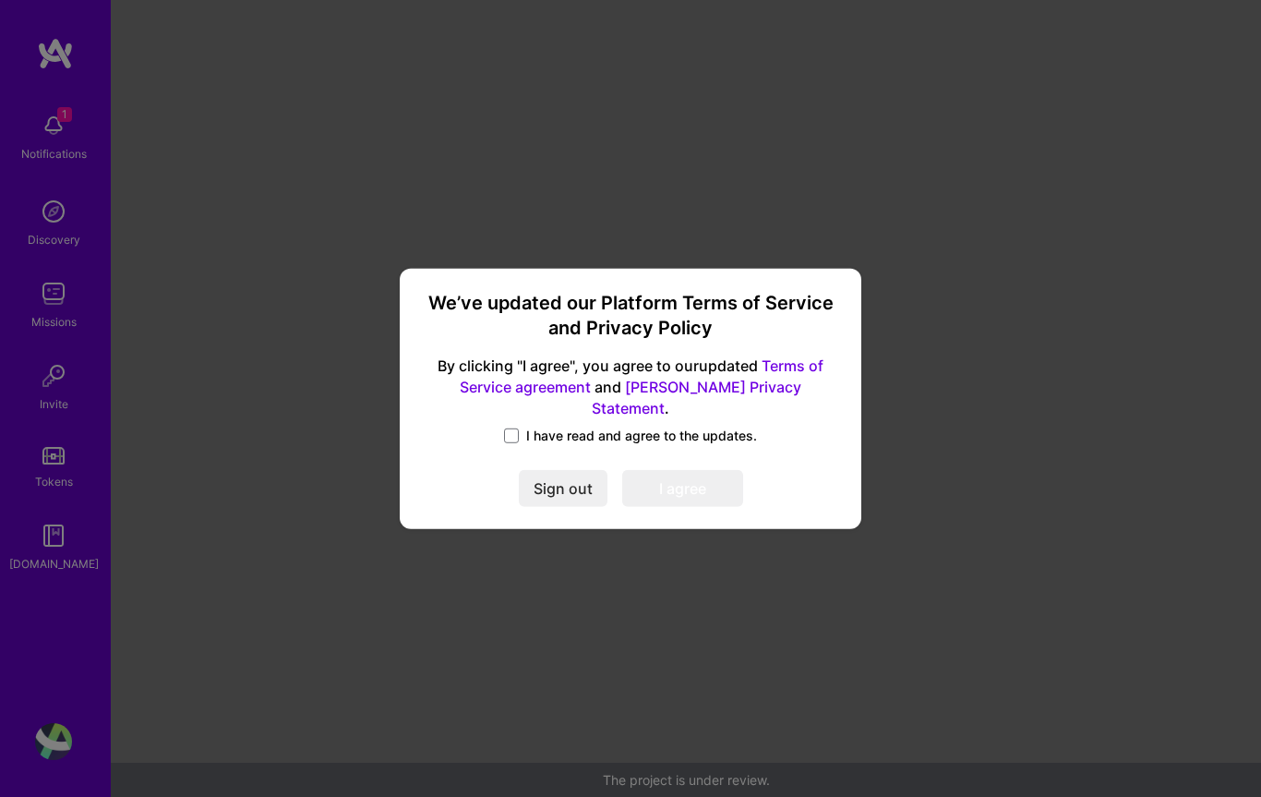
click at [538, 439] on div "We’ve updated our Platform Terms of Service and Privacy Policy By clicking "I a…" at bounding box center [630, 398] width 447 height 246
click at [538, 427] on span "I have read and agree to the updates." at bounding box center [641, 436] width 231 height 18
click at [0, 0] on input "I have read and agree to the updates." at bounding box center [0, 0] width 0 height 0
click at [686, 477] on button "I agree" at bounding box center [682, 488] width 121 height 37
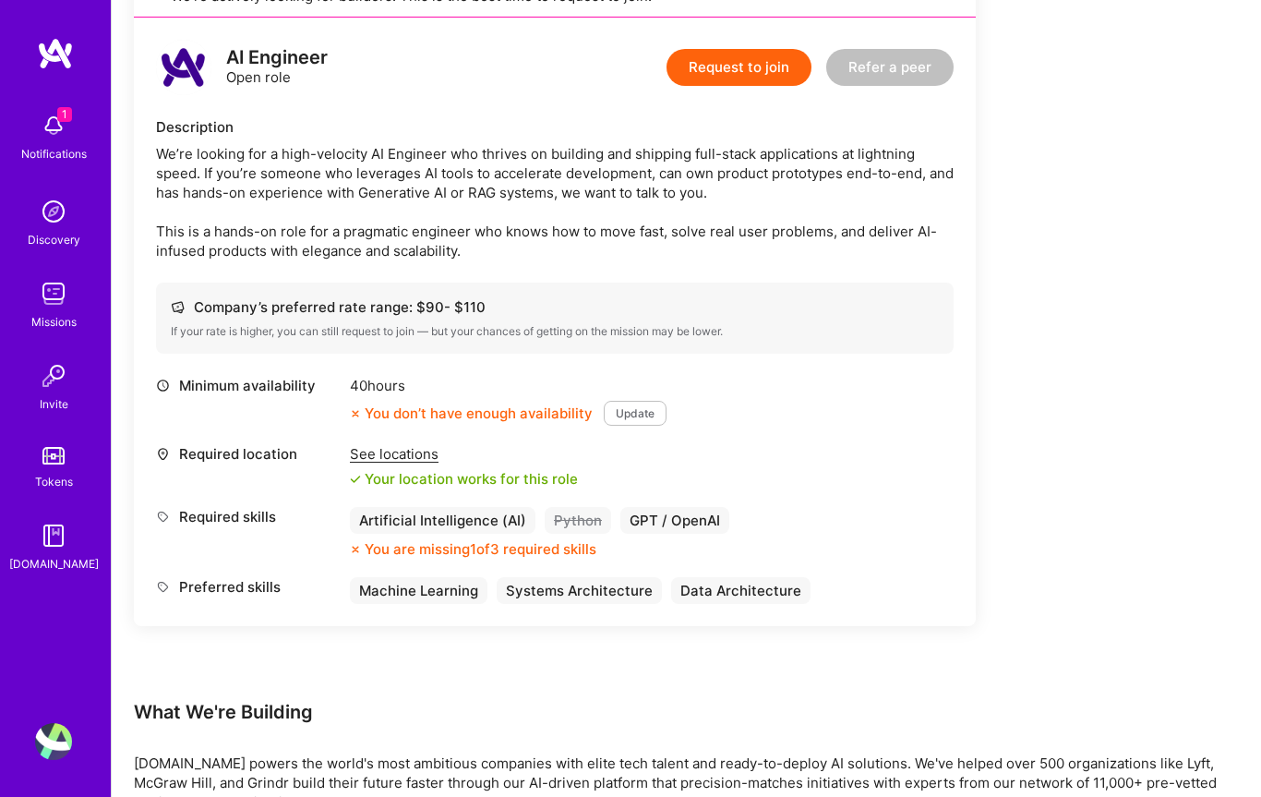
scroll to position [1147, 0]
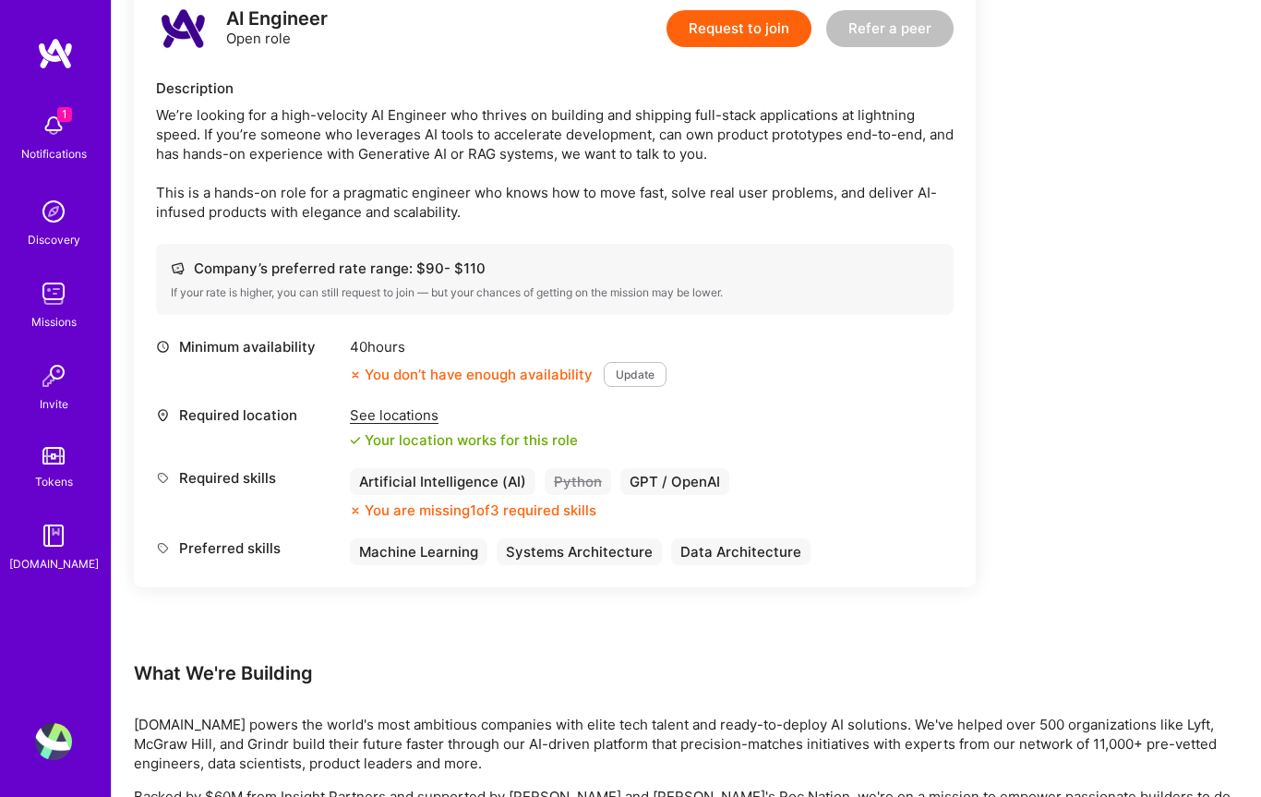
click at [389, 425] on div "See locations" at bounding box center [464, 414] width 228 height 19
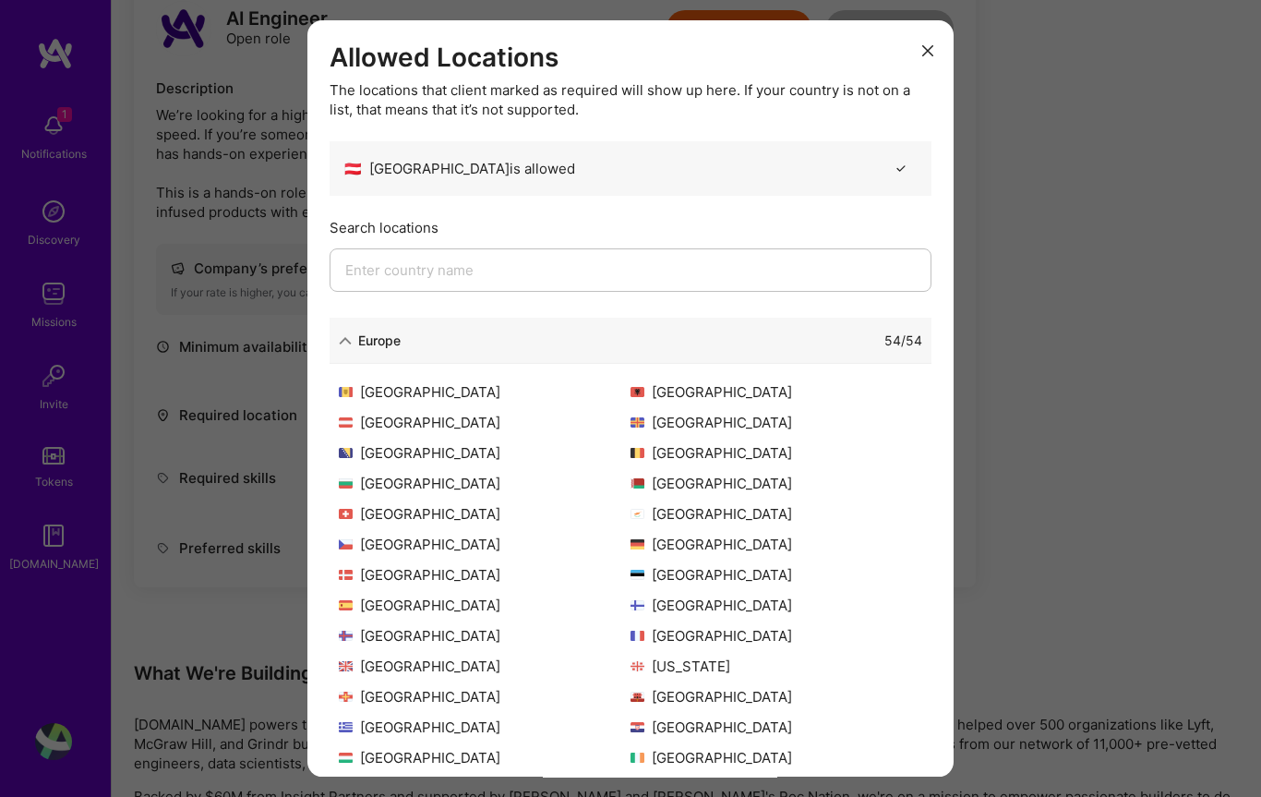
click at [926, 55] on icon "modal" at bounding box center [927, 50] width 11 height 11
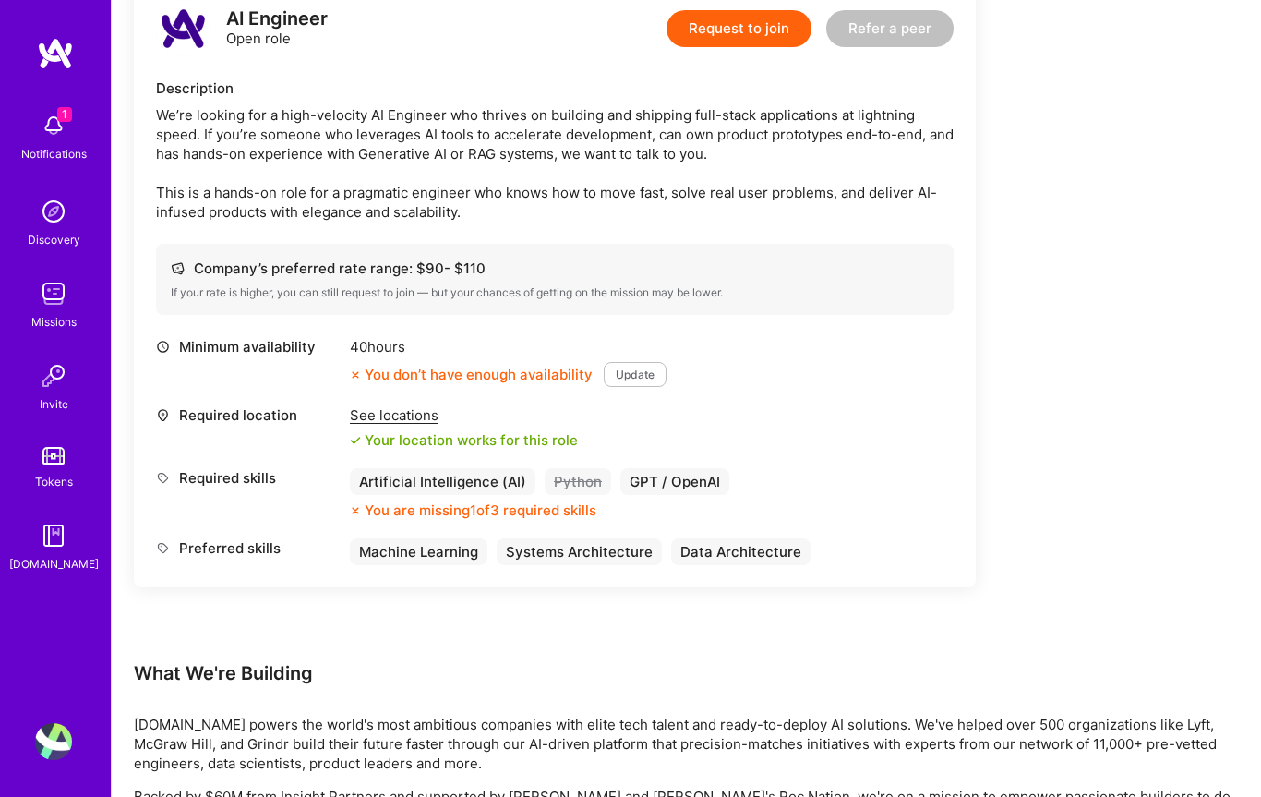
click at [634, 387] on button "Update" at bounding box center [635, 374] width 63 height 25
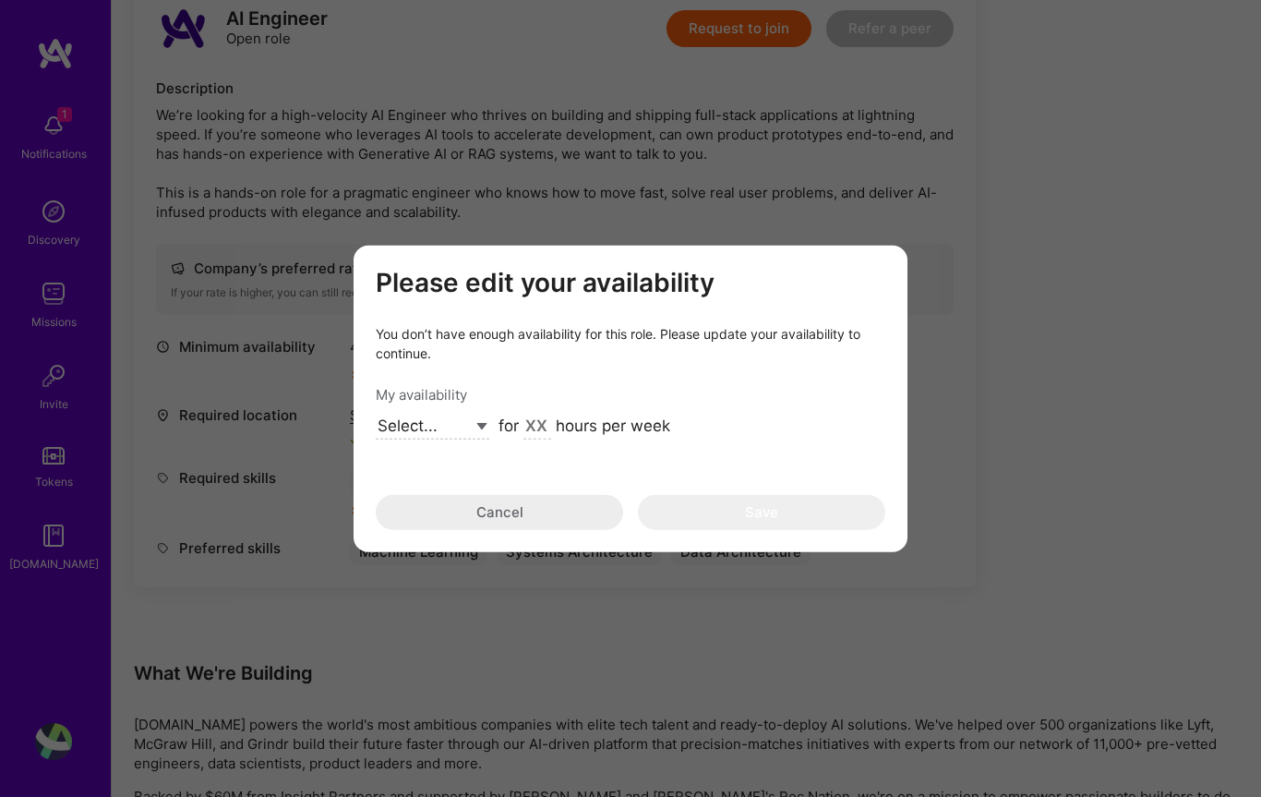
select select "Future Date"
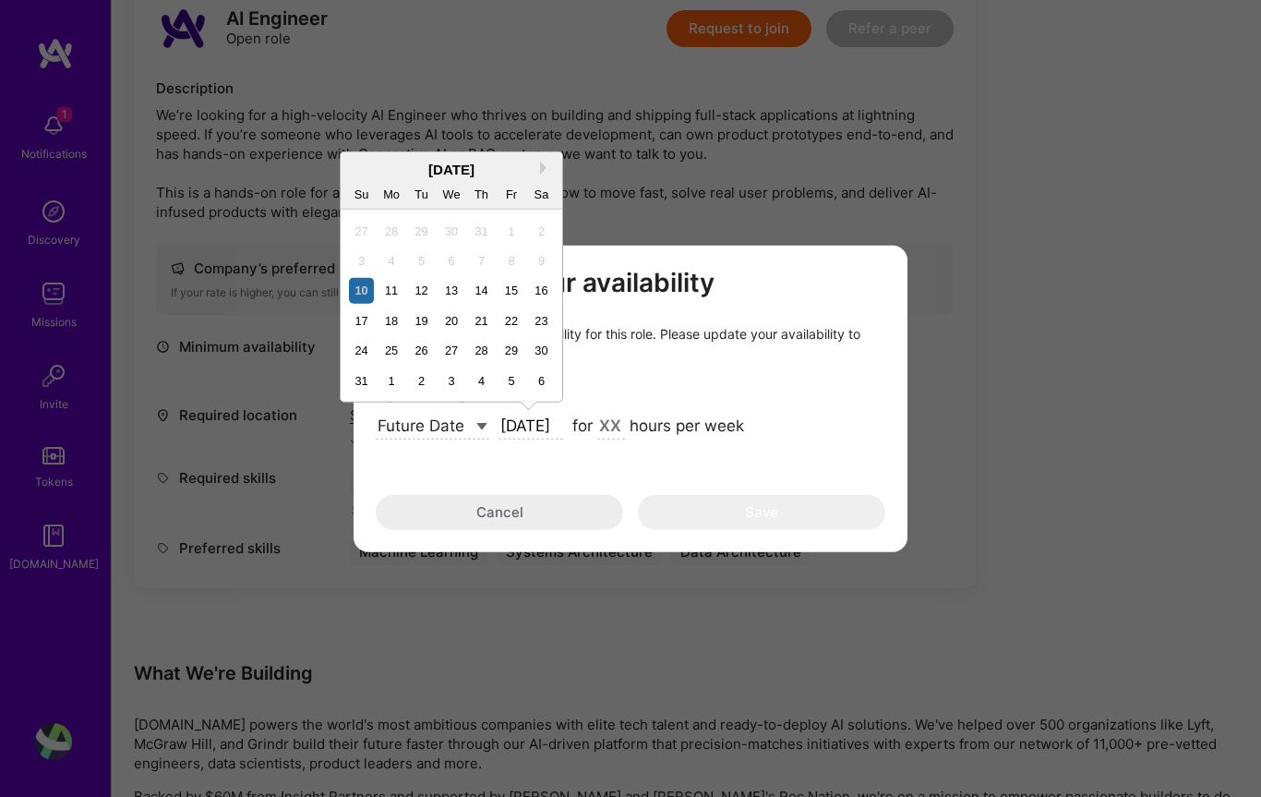
click at [557, 439] on input "[DATE]" at bounding box center [531, 427] width 65 height 24
click at [540, 174] on button "Next Month" at bounding box center [546, 167] width 13 height 13
click at [381, 272] on div "8" at bounding box center [391, 259] width 25 height 25
type input "[DATE]"
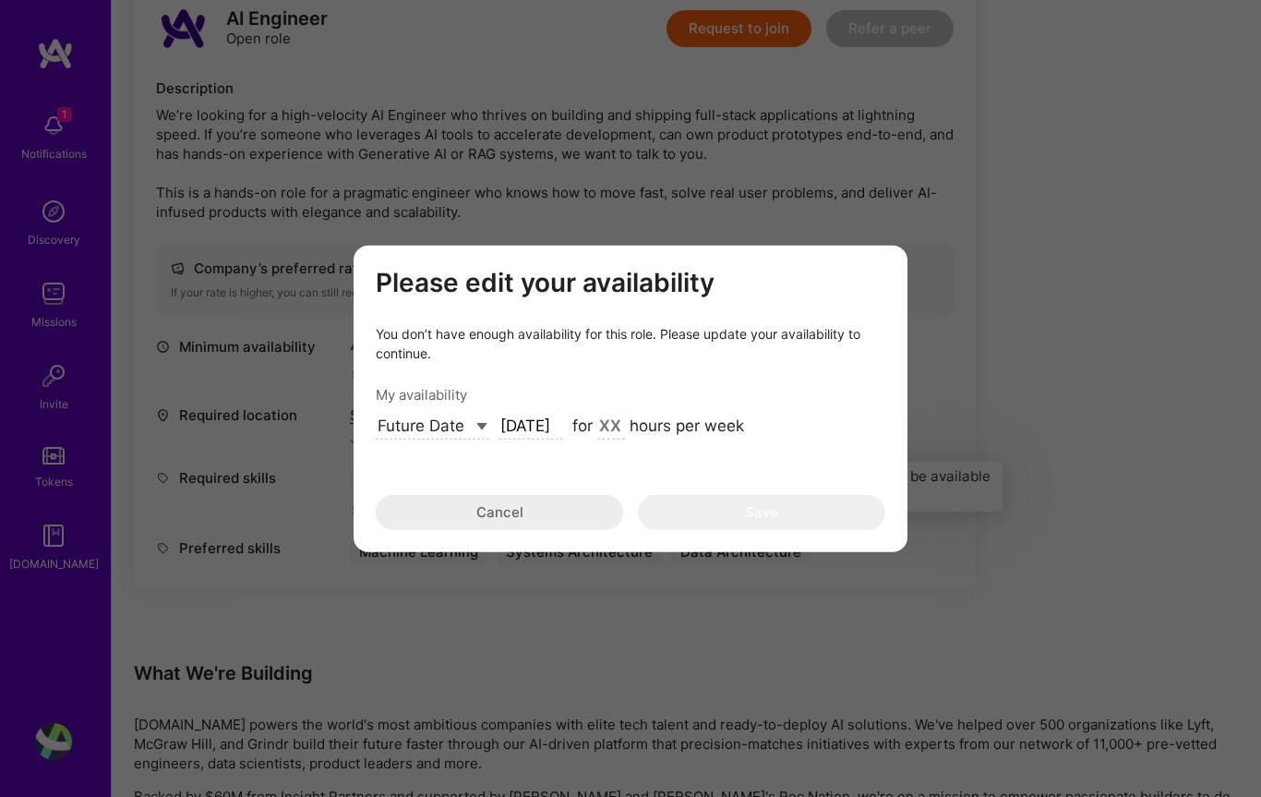
click at [612, 439] on input "modal" at bounding box center [611, 427] width 28 height 24
click at [619, 439] on input "40" at bounding box center [611, 427] width 28 height 24
type input "40"
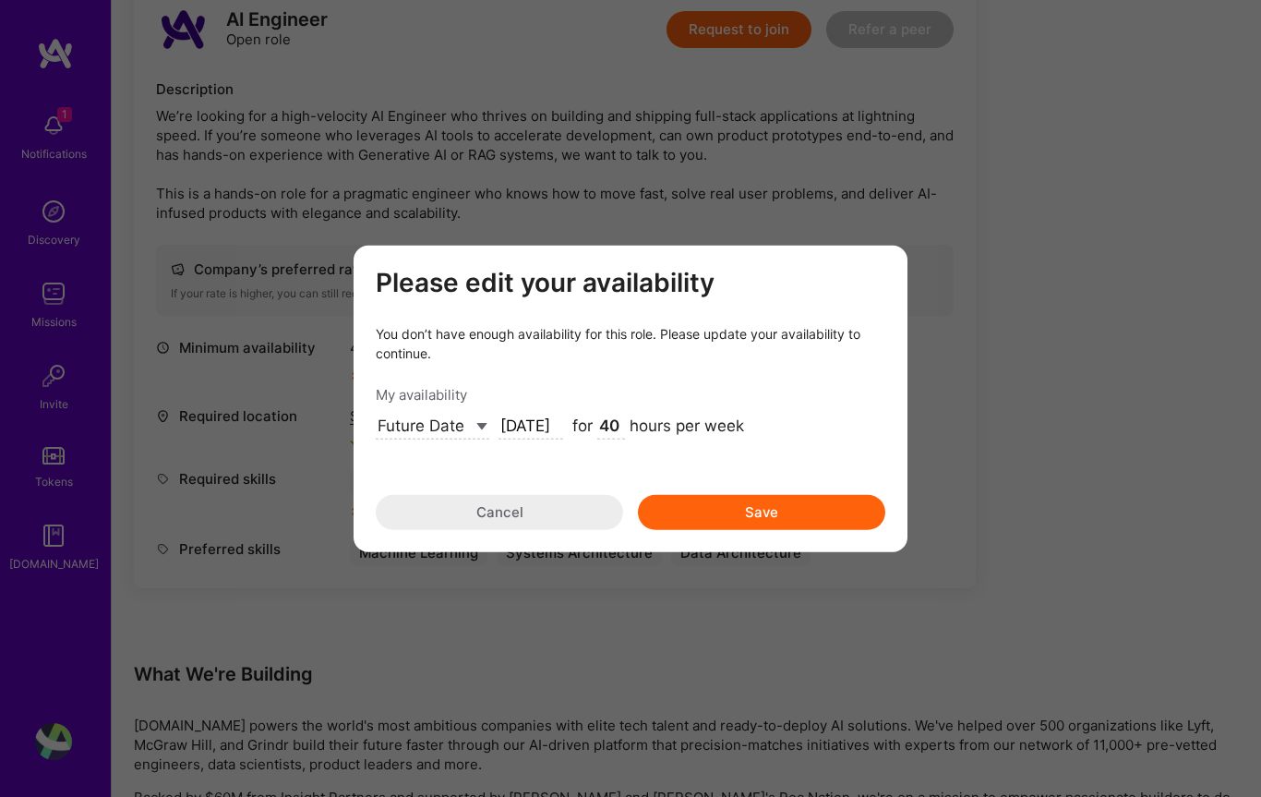
scroll to position [1147, 0]
click at [722, 530] on button "Save" at bounding box center [761, 512] width 247 height 35
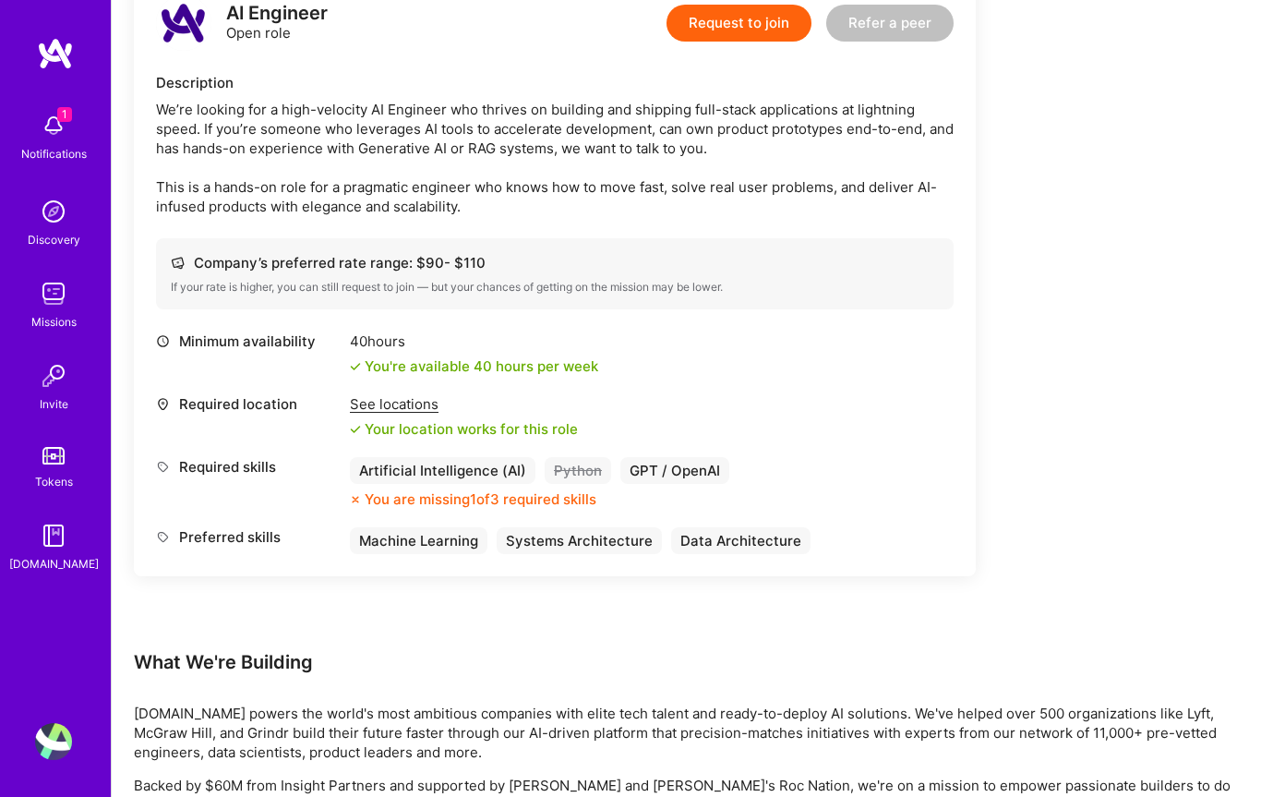
click at [433, 528] on div "Minimum availability 40 hours You're available 40 hours per week Required locat…" at bounding box center [555, 442] width 798 height 223
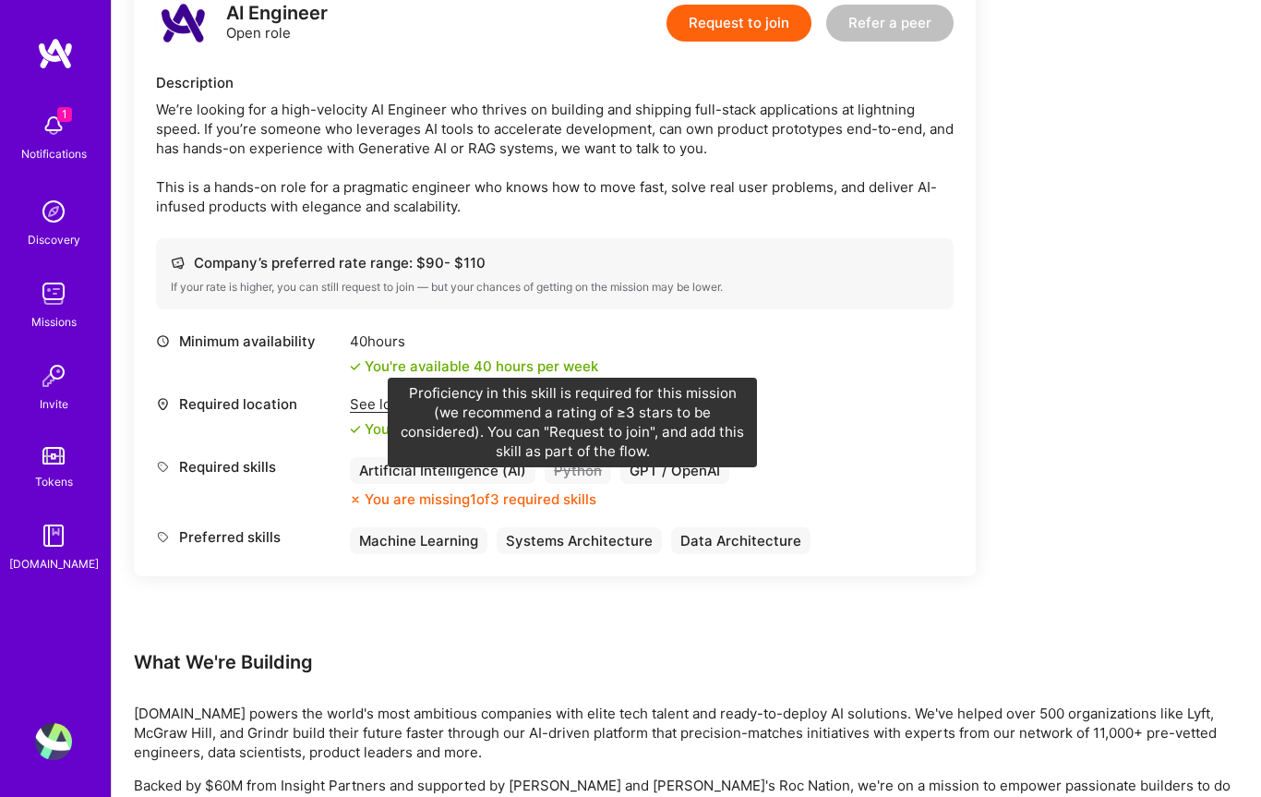
click at [571, 484] on div "Python" at bounding box center [578, 470] width 66 height 27
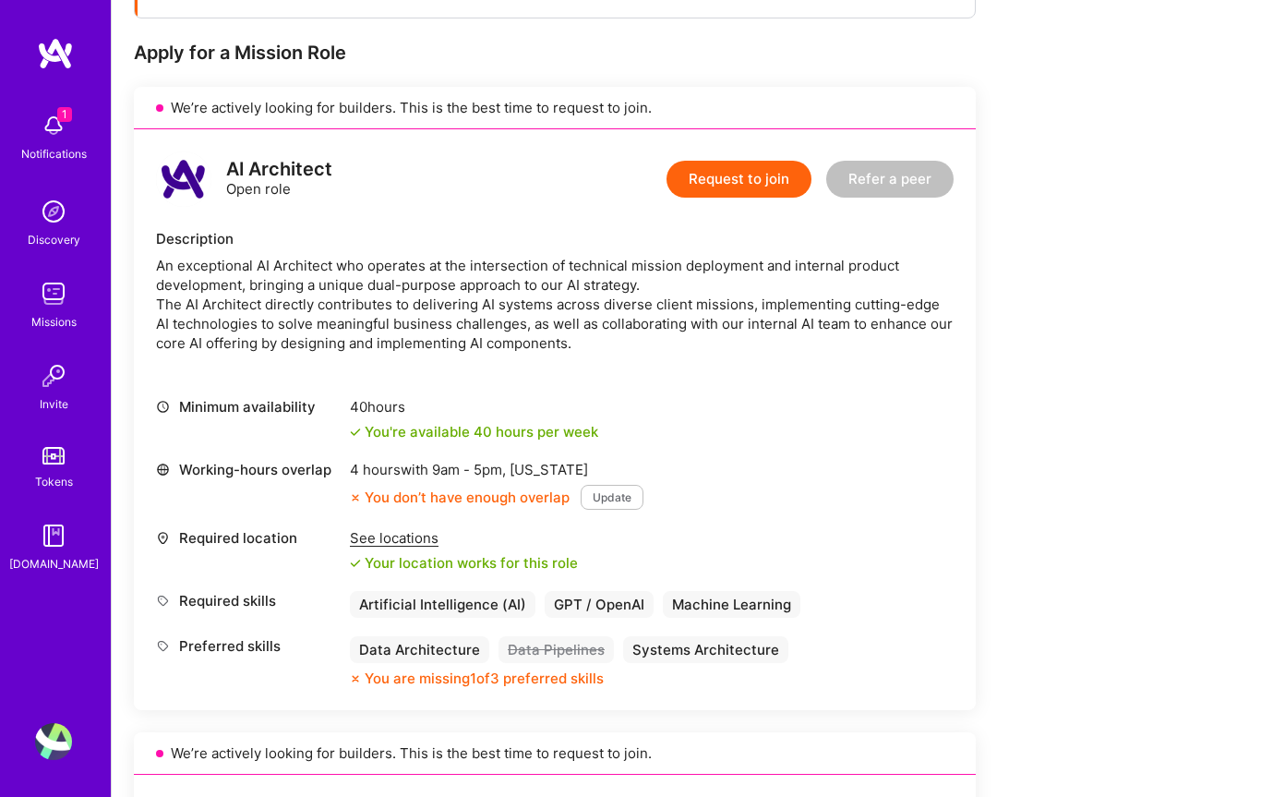
scroll to position [319, 0]
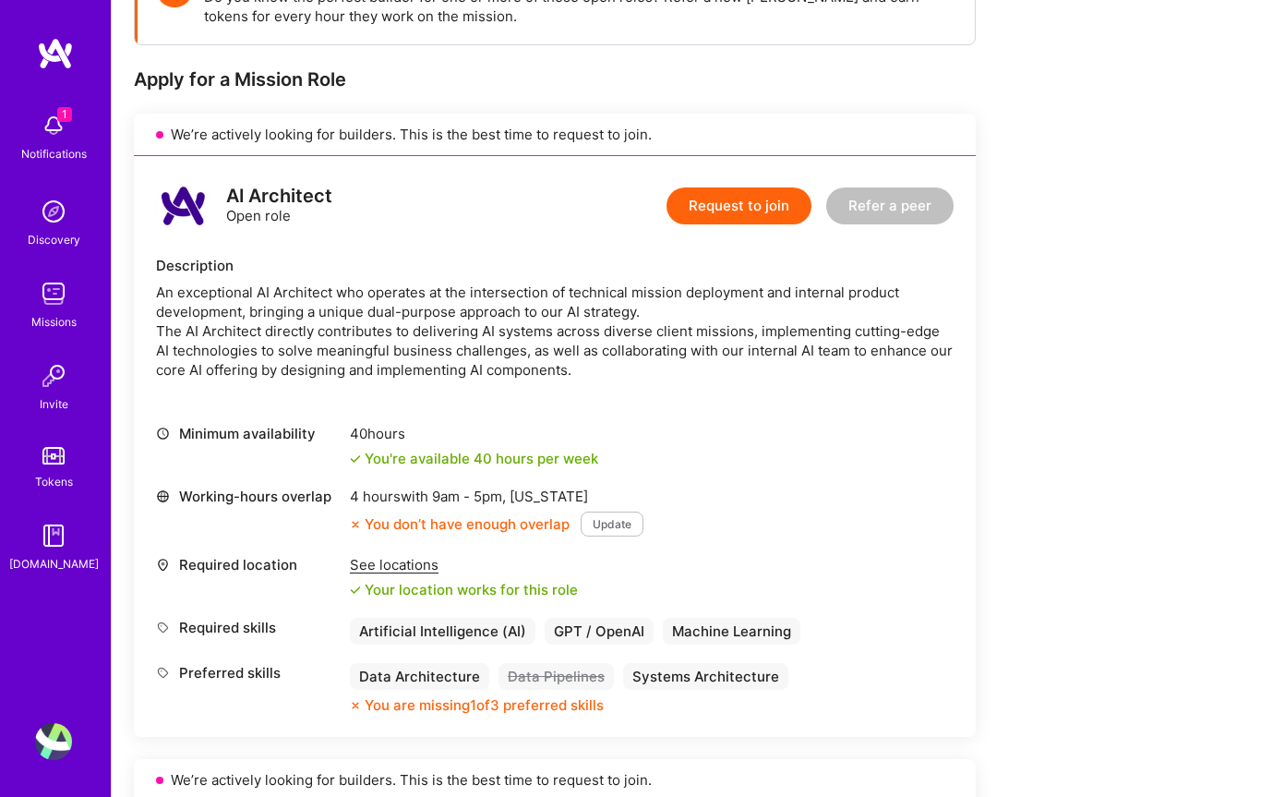
click at [408, 680] on div "Data Architecture" at bounding box center [419, 676] width 139 height 27
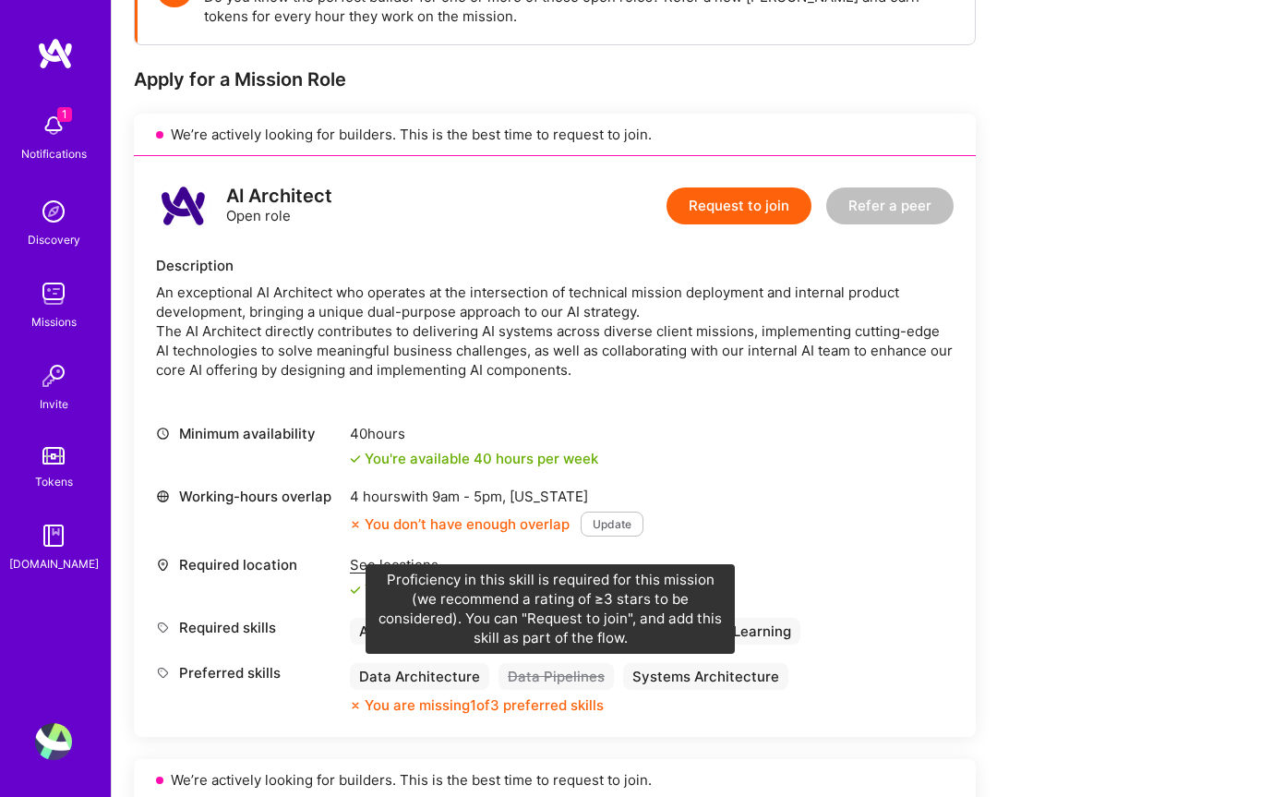
click at [536, 678] on div "Data Pipelines" at bounding box center [556, 676] width 115 height 27
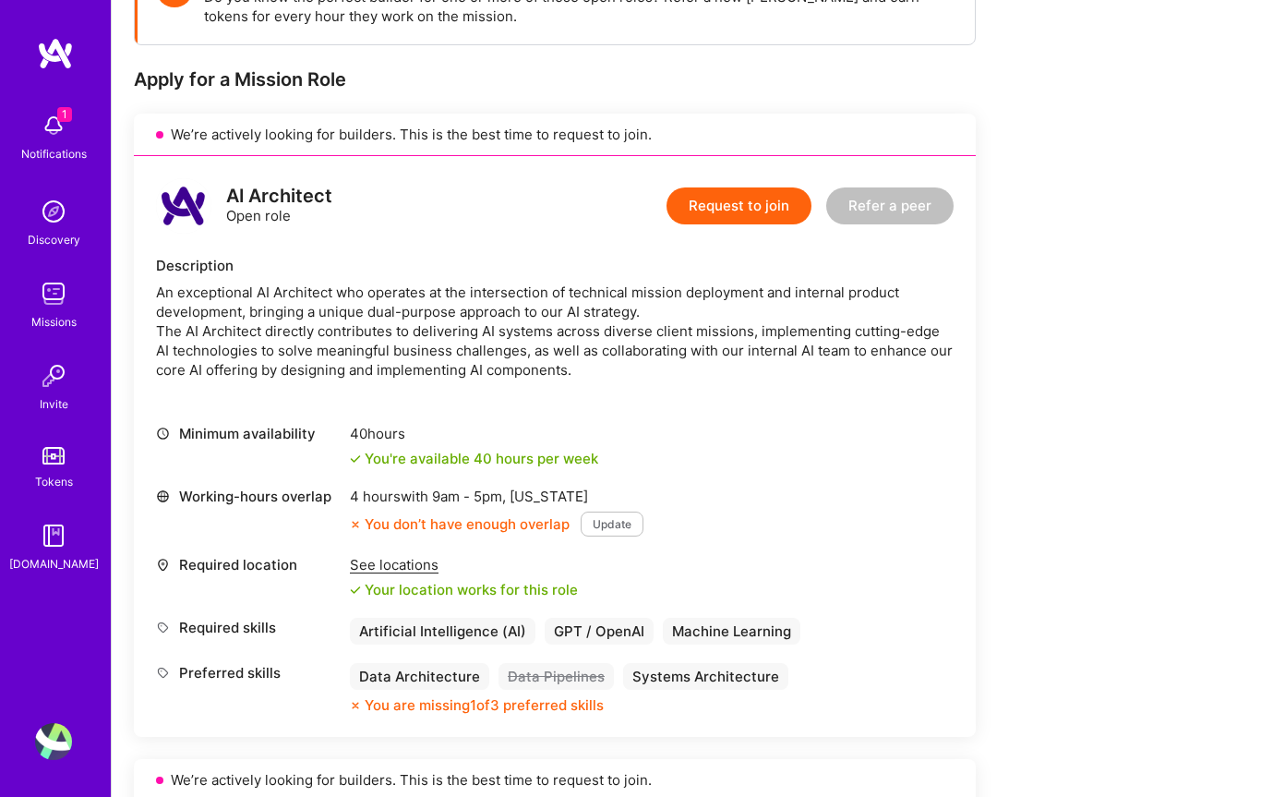
click at [536, 679] on div "Data Pipelines" at bounding box center [556, 676] width 115 height 27
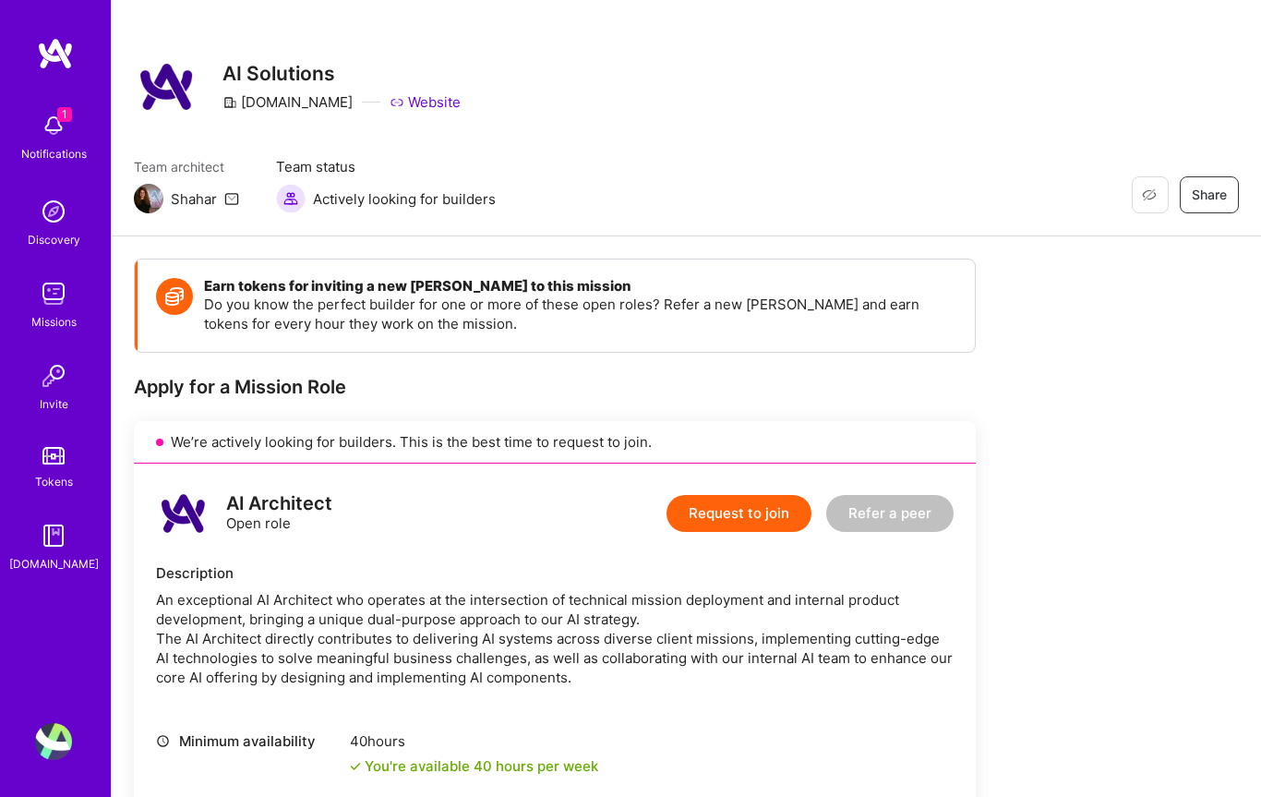
scroll to position [0, 0]
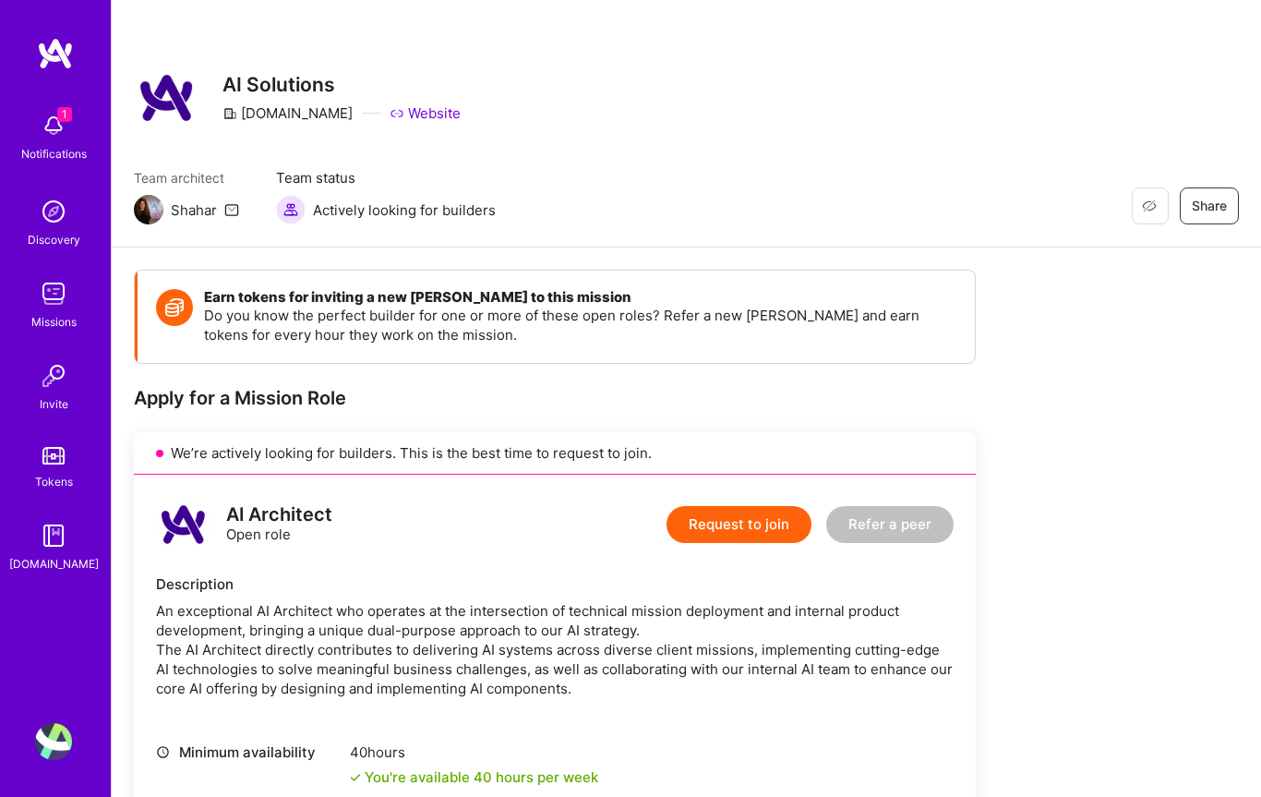
click at [390, 110] on link "Website" at bounding box center [425, 112] width 71 height 19
click at [61, 141] on img at bounding box center [53, 125] width 37 height 37
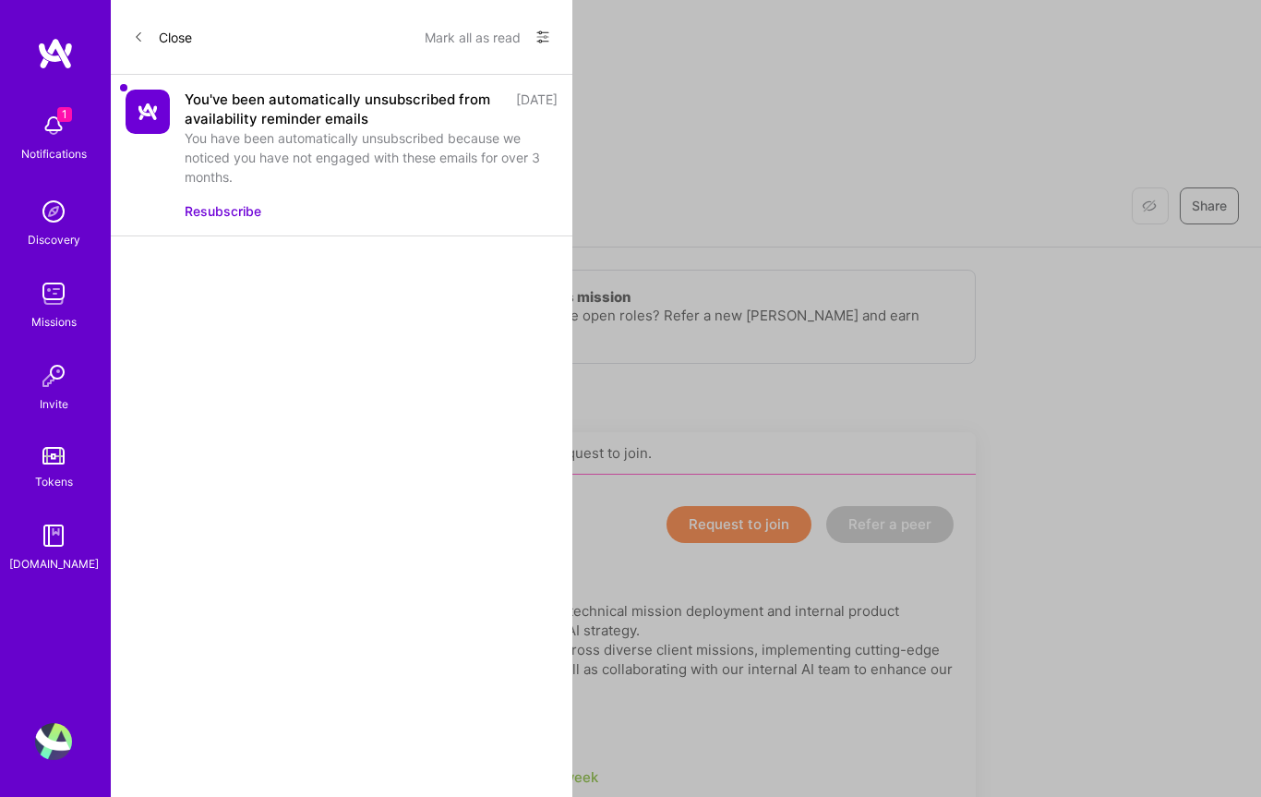
click at [207, 214] on button "Resubscribe" at bounding box center [223, 210] width 77 height 19
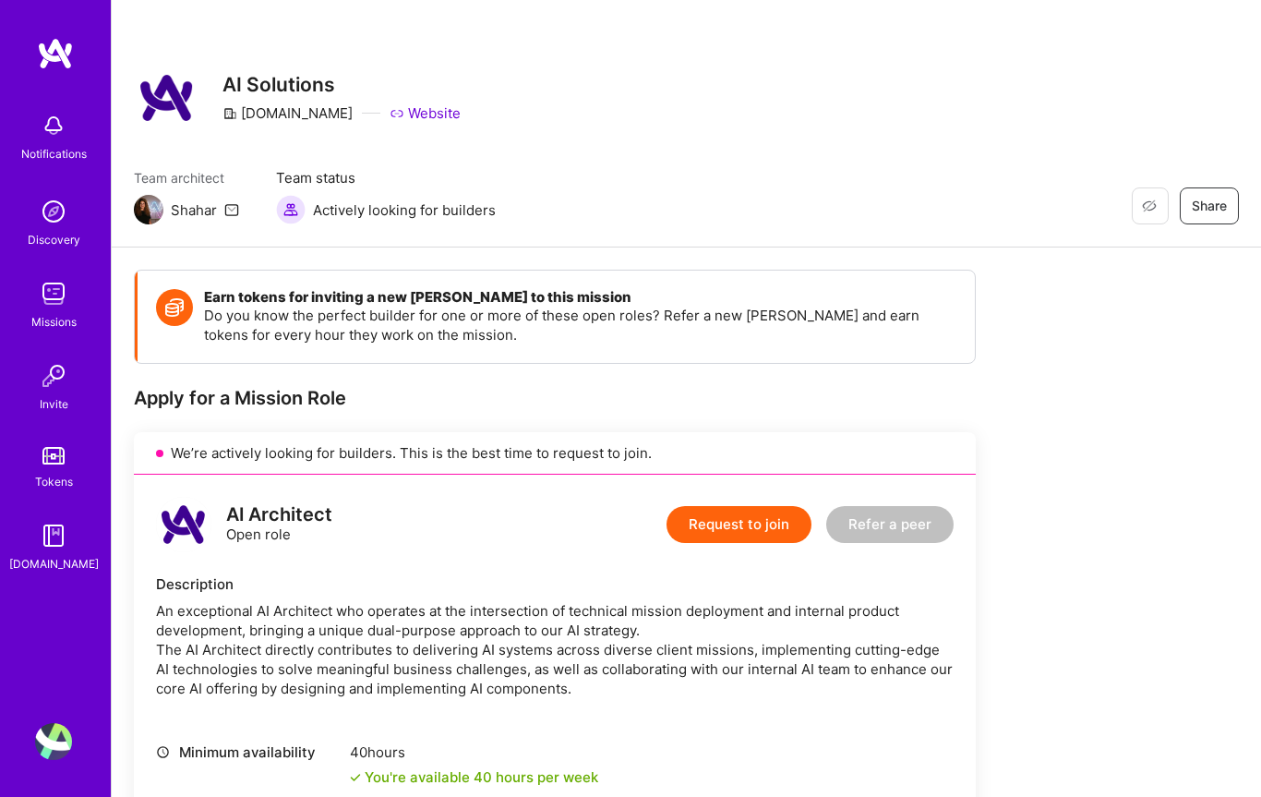
click at [58, 59] on img at bounding box center [55, 53] width 37 height 33
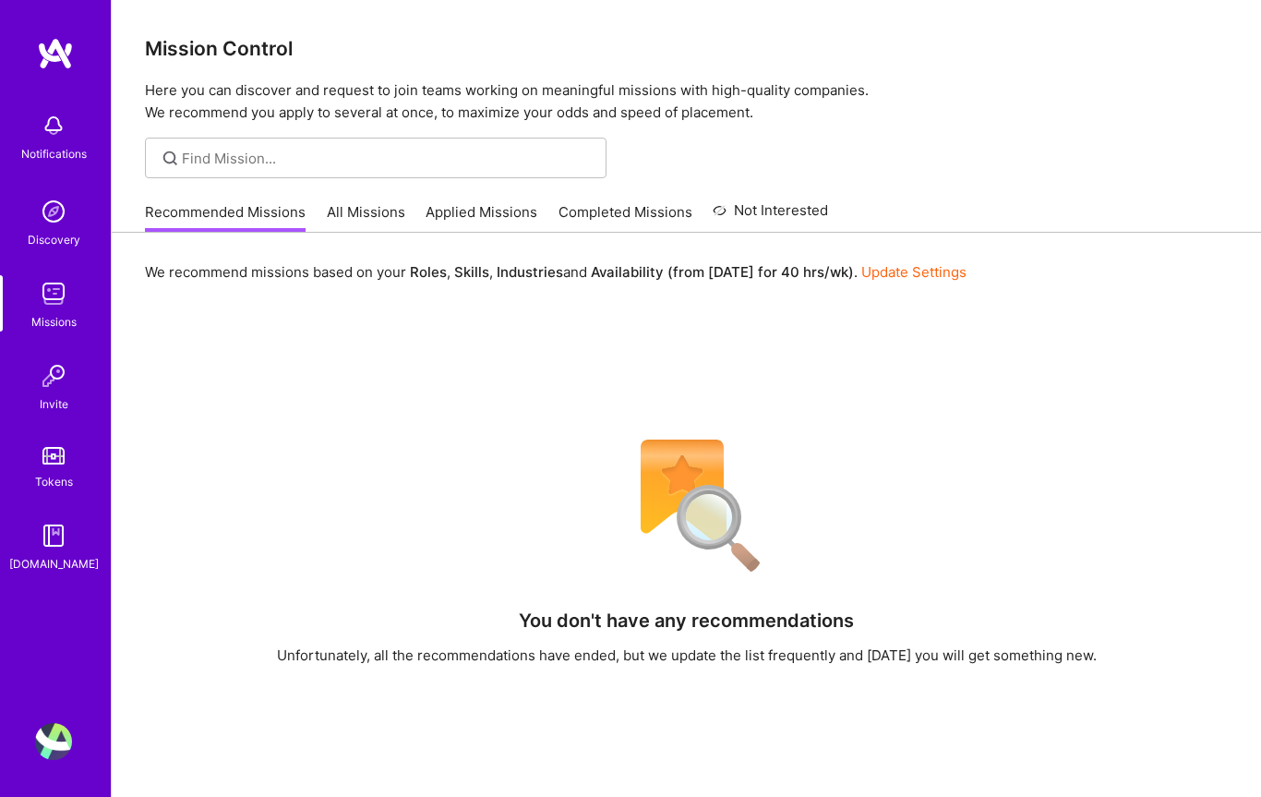
click at [65, 739] on img at bounding box center [53, 741] width 37 height 37
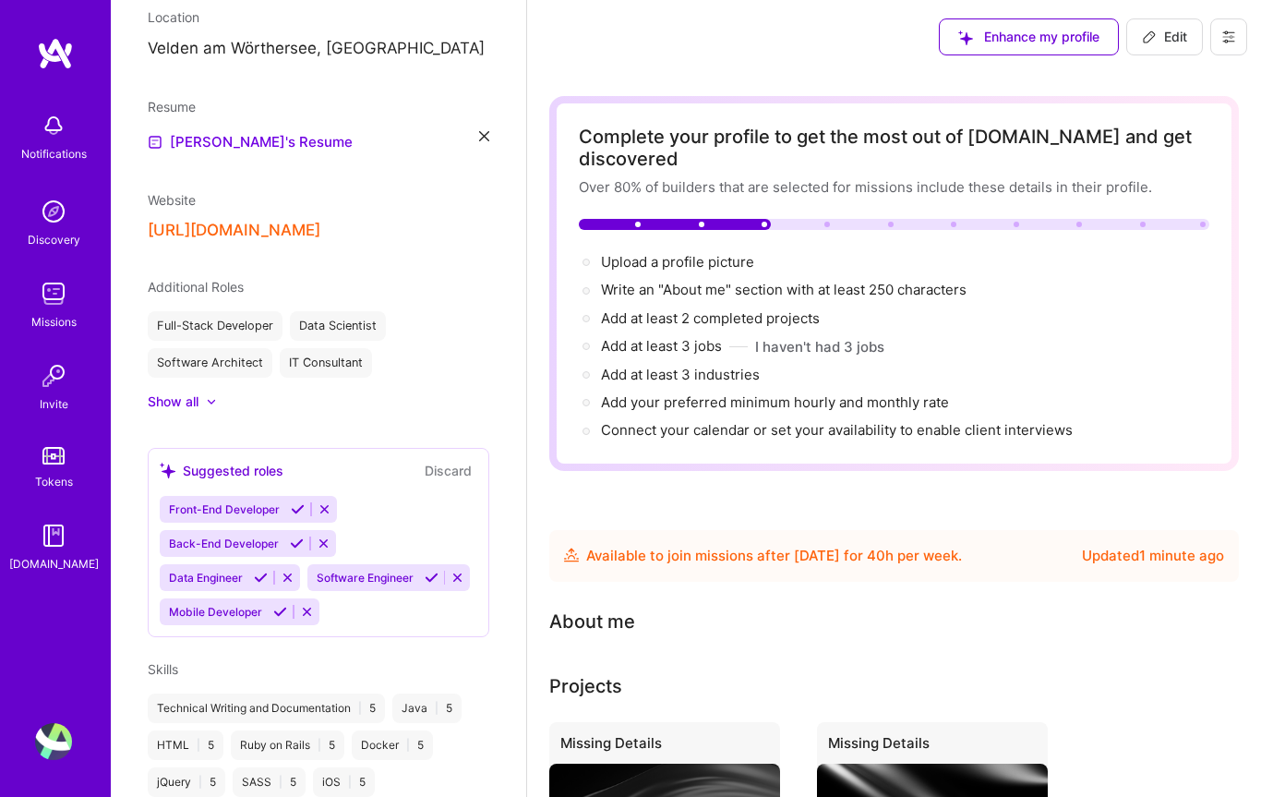
scroll to position [288, 0]
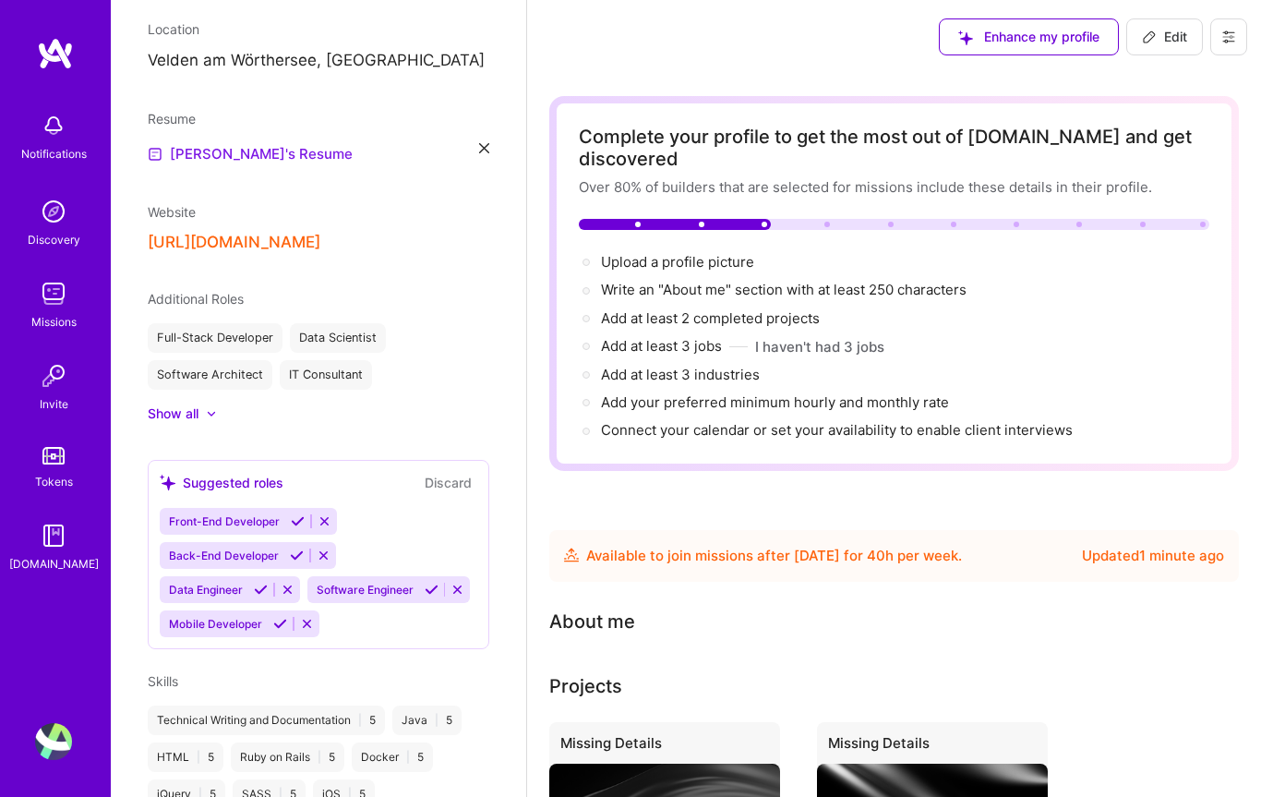
click at [209, 152] on link "[PERSON_NAME]'s Resume" at bounding box center [250, 154] width 205 height 22
click at [55, 293] on img at bounding box center [53, 293] width 37 height 37
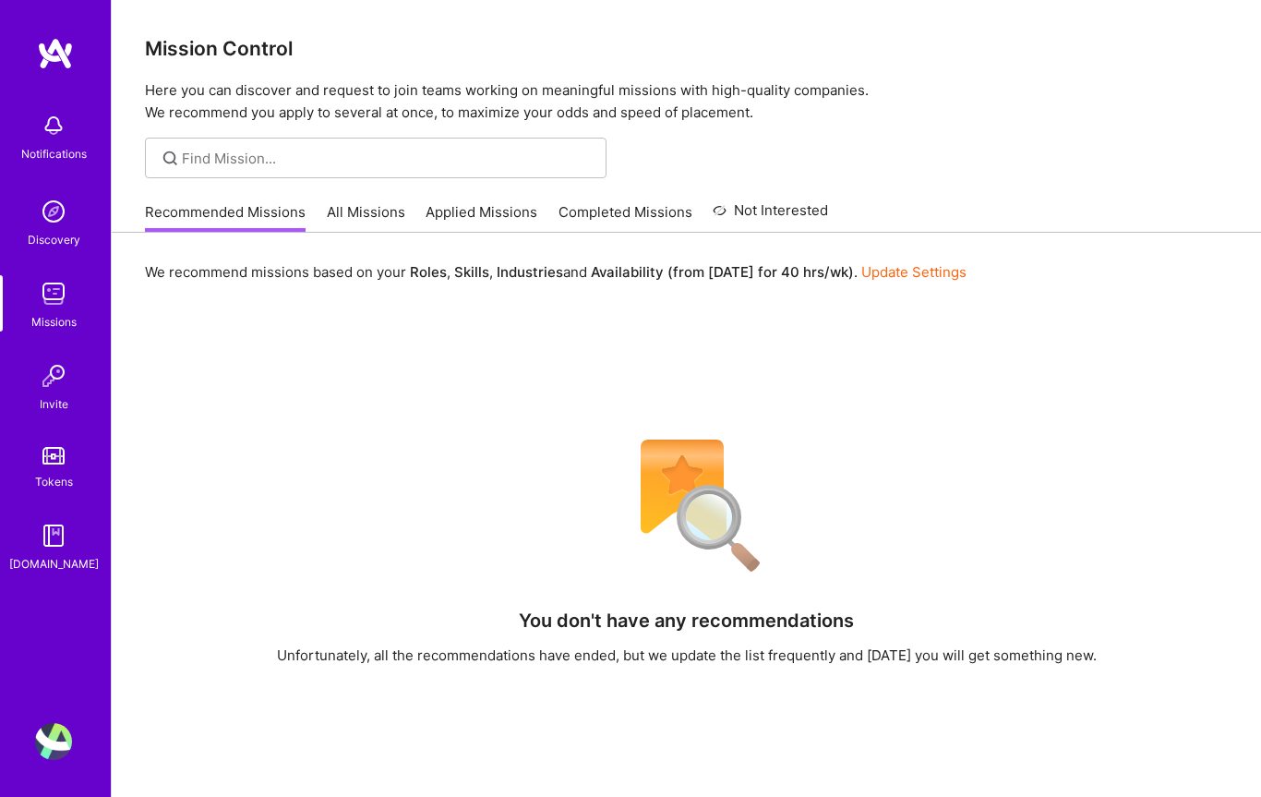
click at [44, 293] on img at bounding box center [53, 293] width 37 height 37
click at [53, 210] on img at bounding box center [53, 211] width 37 height 37
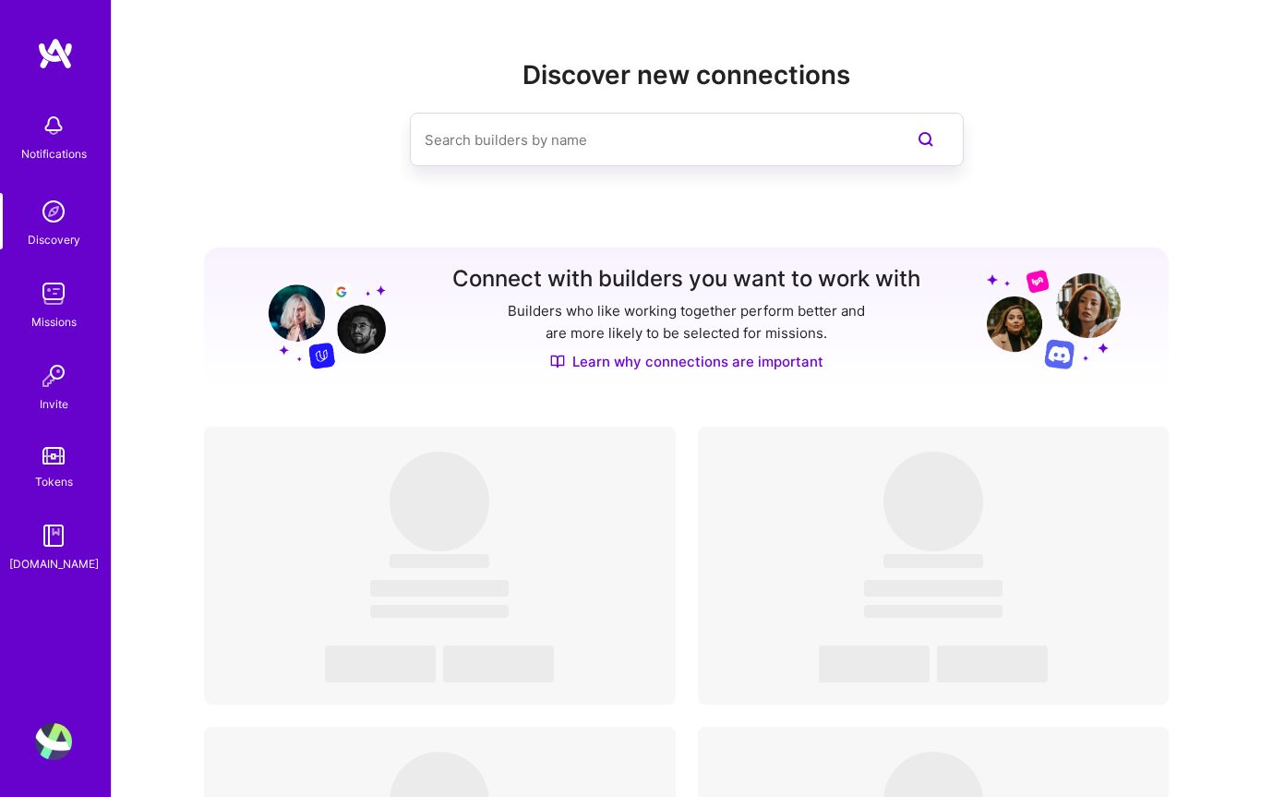
click at [72, 307] on link "Missions" at bounding box center [53, 303] width 114 height 56
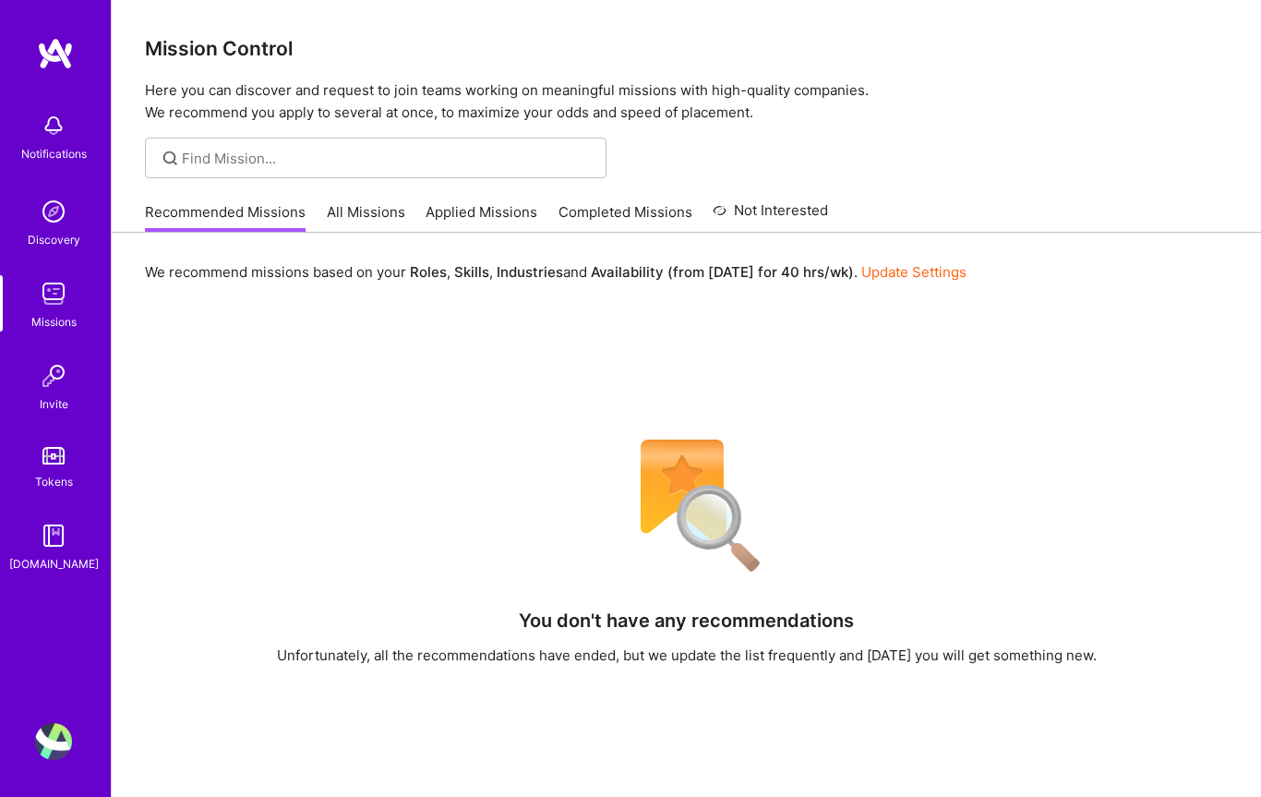
click at [342, 221] on link "All Missions" at bounding box center [366, 217] width 78 height 30
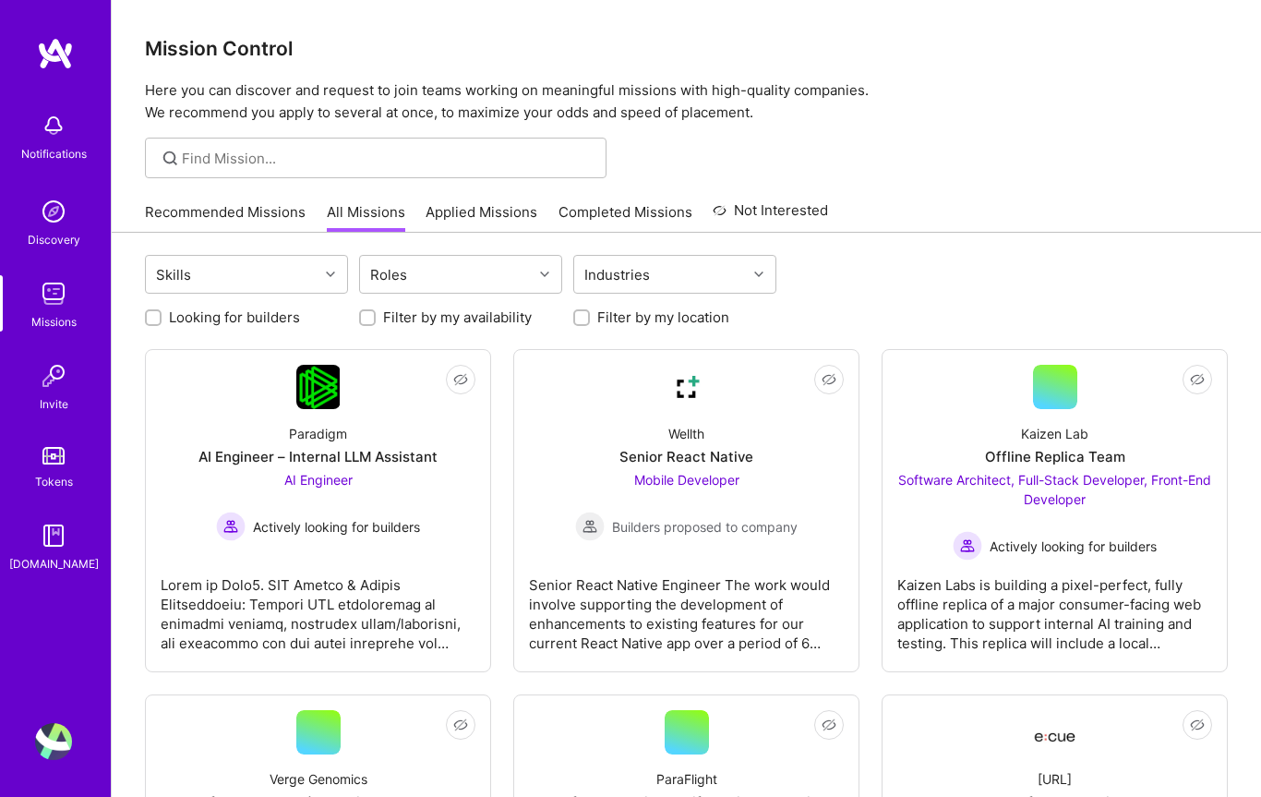
click at [590, 307] on div "Filter by my location" at bounding box center [674, 316] width 203 height 19
click at [586, 320] on input "Filter by my location" at bounding box center [583, 318] width 13 height 13
checkbox input "true"
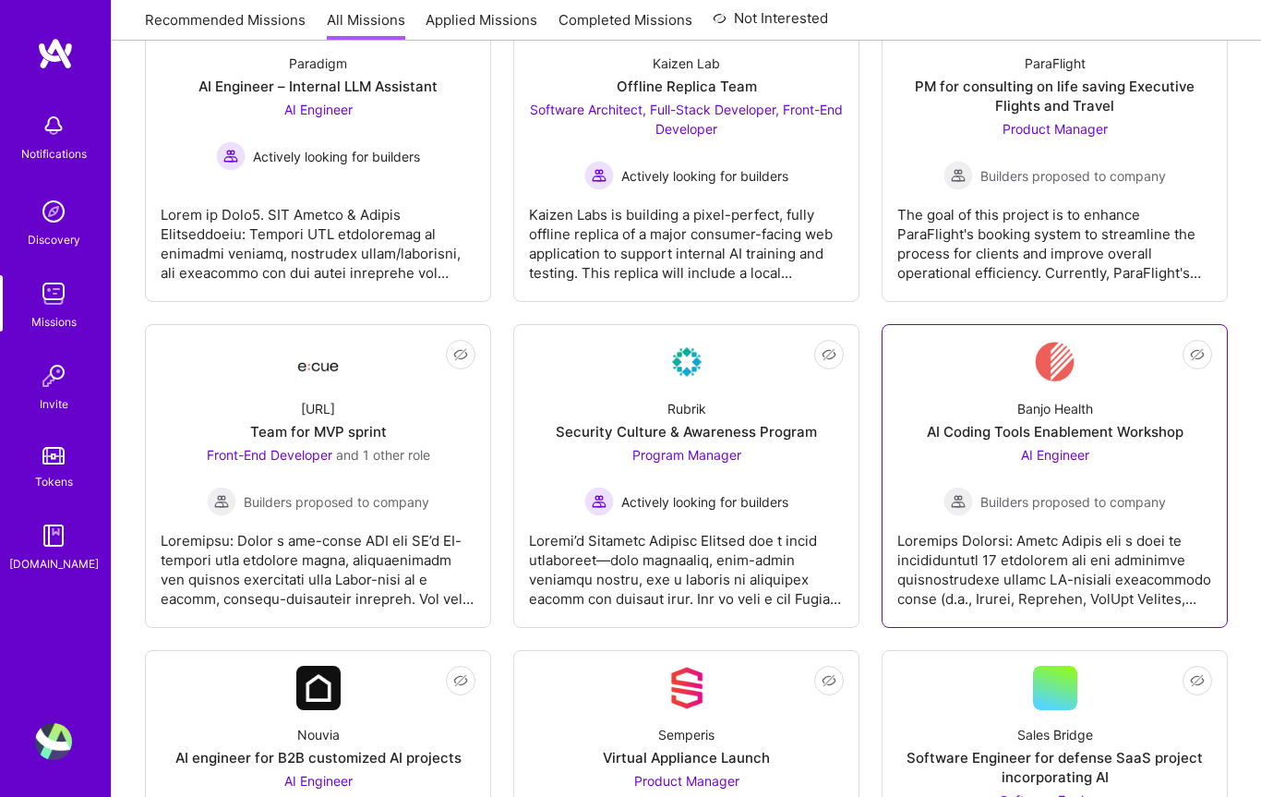
scroll to position [371, 0]
click at [1031, 572] on div at bounding box center [1054, 561] width 315 height 92
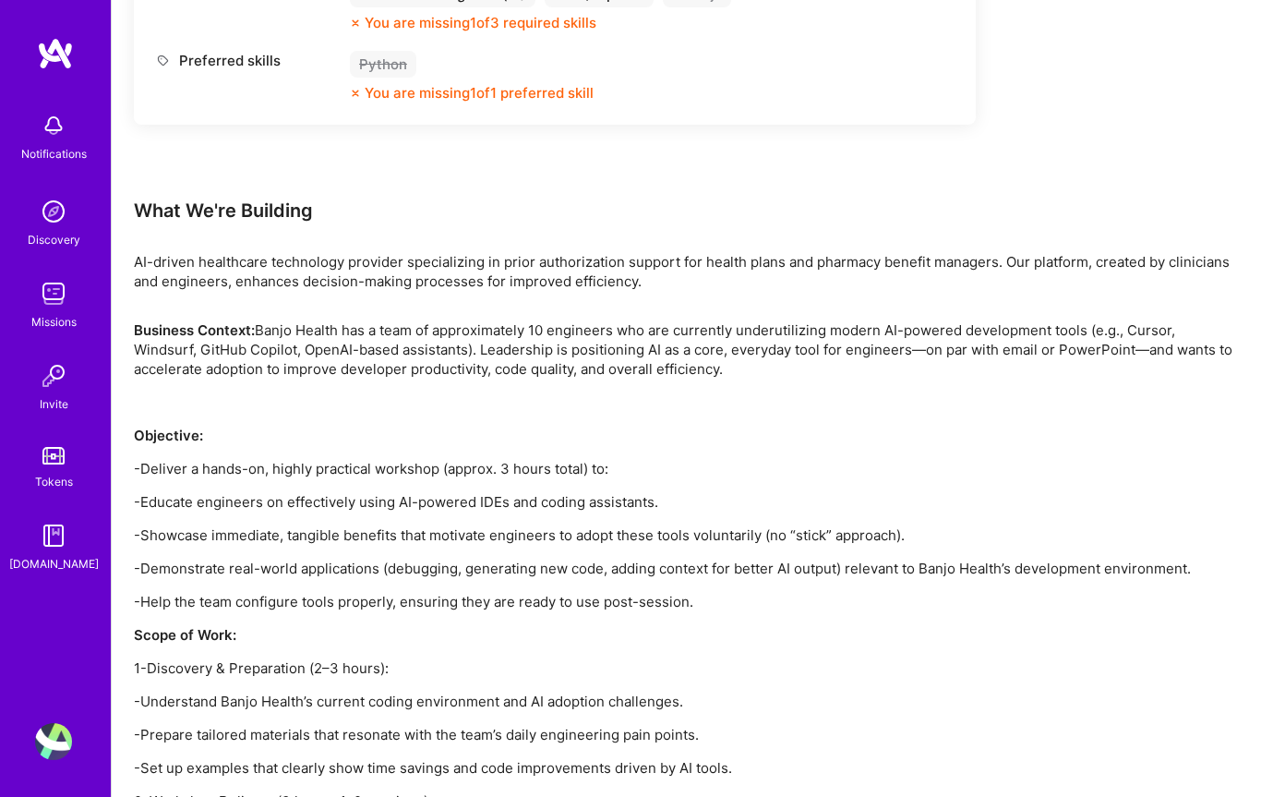
scroll to position [892, 0]
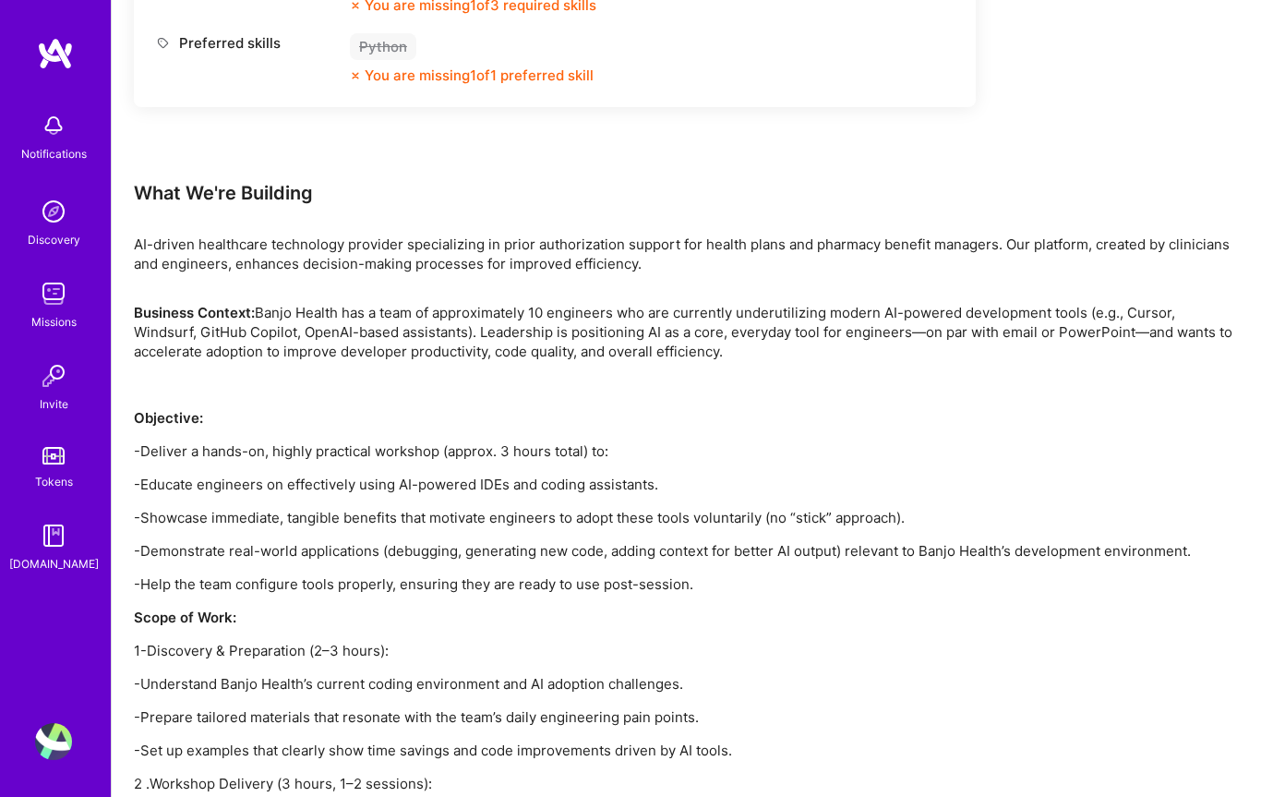
click at [61, 760] on img at bounding box center [53, 741] width 37 height 37
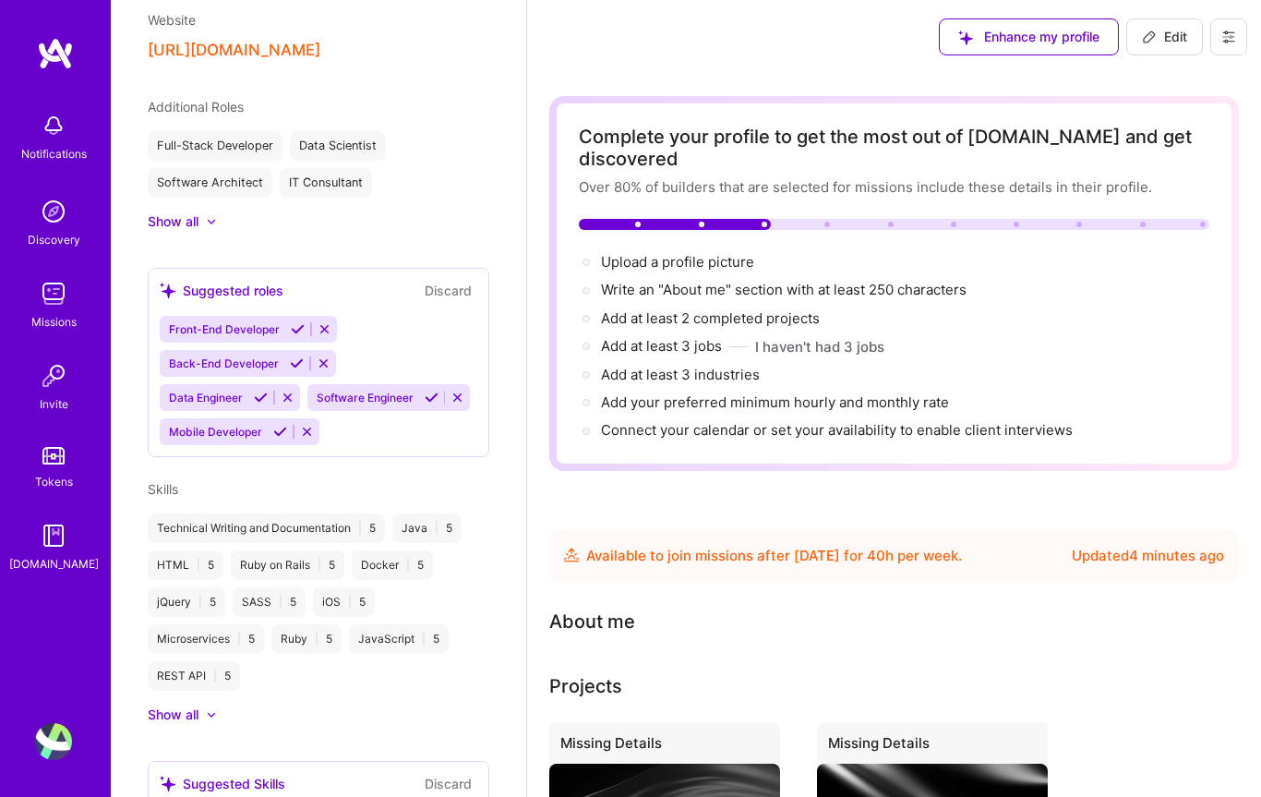
scroll to position [459, 0]
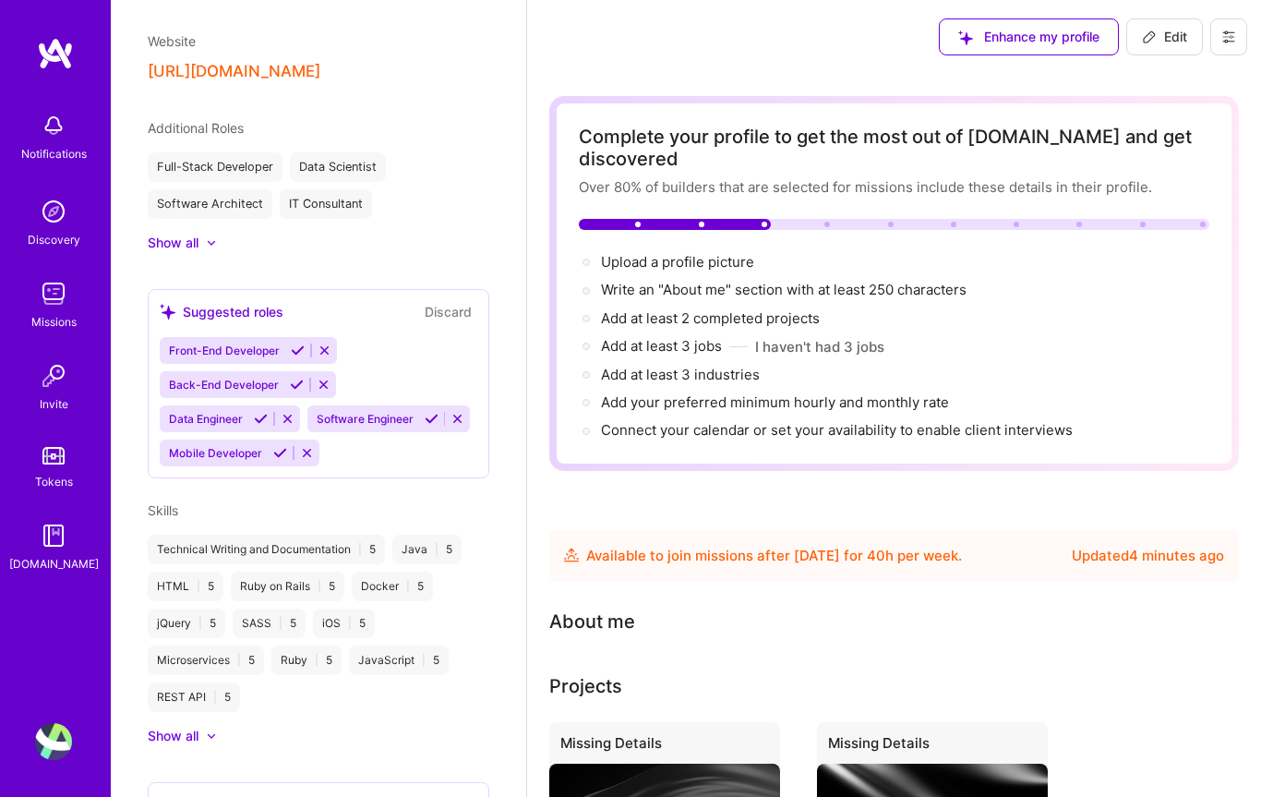
click at [254, 425] on div "Data Engineer" at bounding box center [230, 418] width 140 height 27
click at [259, 420] on icon at bounding box center [261, 419] width 14 height 14
click at [283, 424] on div "Software Engineer" at bounding box center [241, 418] width 163 height 27
click at [298, 380] on icon at bounding box center [297, 385] width 14 height 14
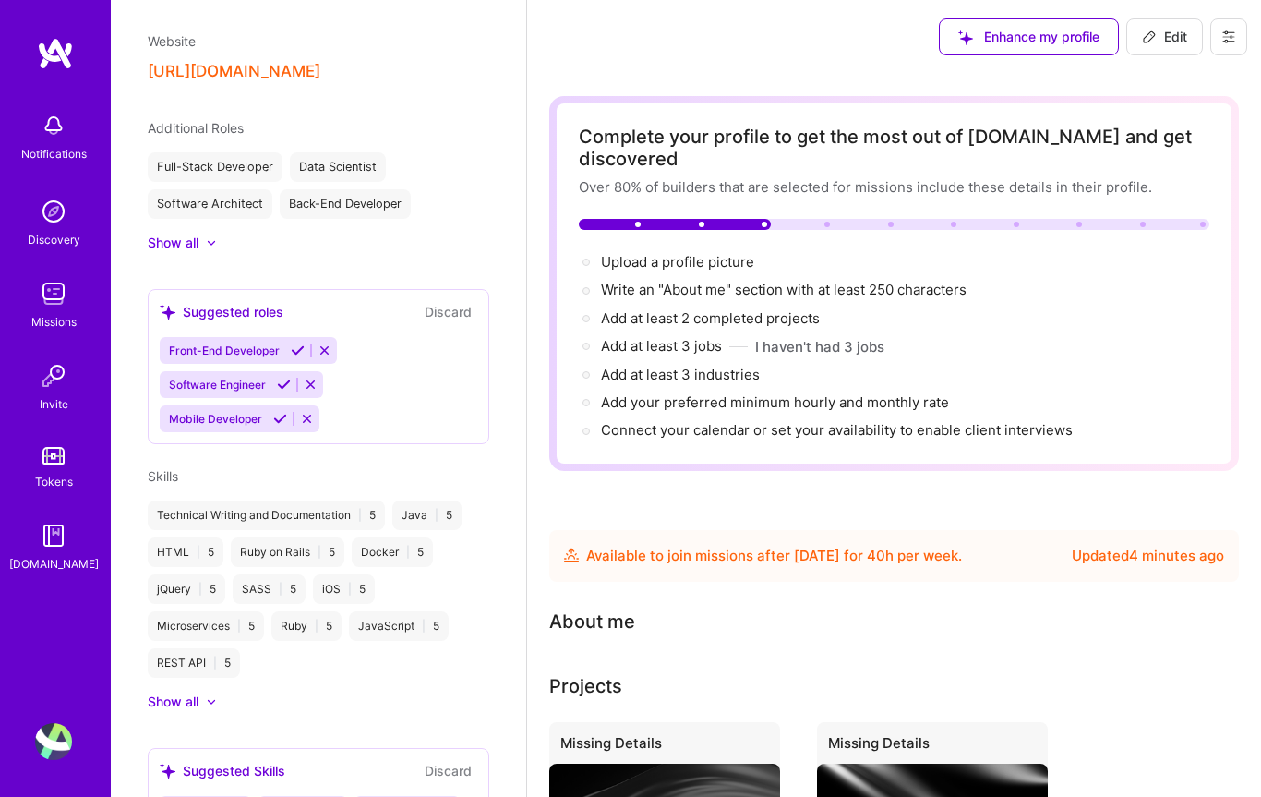
click at [290, 383] on icon at bounding box center [284, 385] width 14 height 14
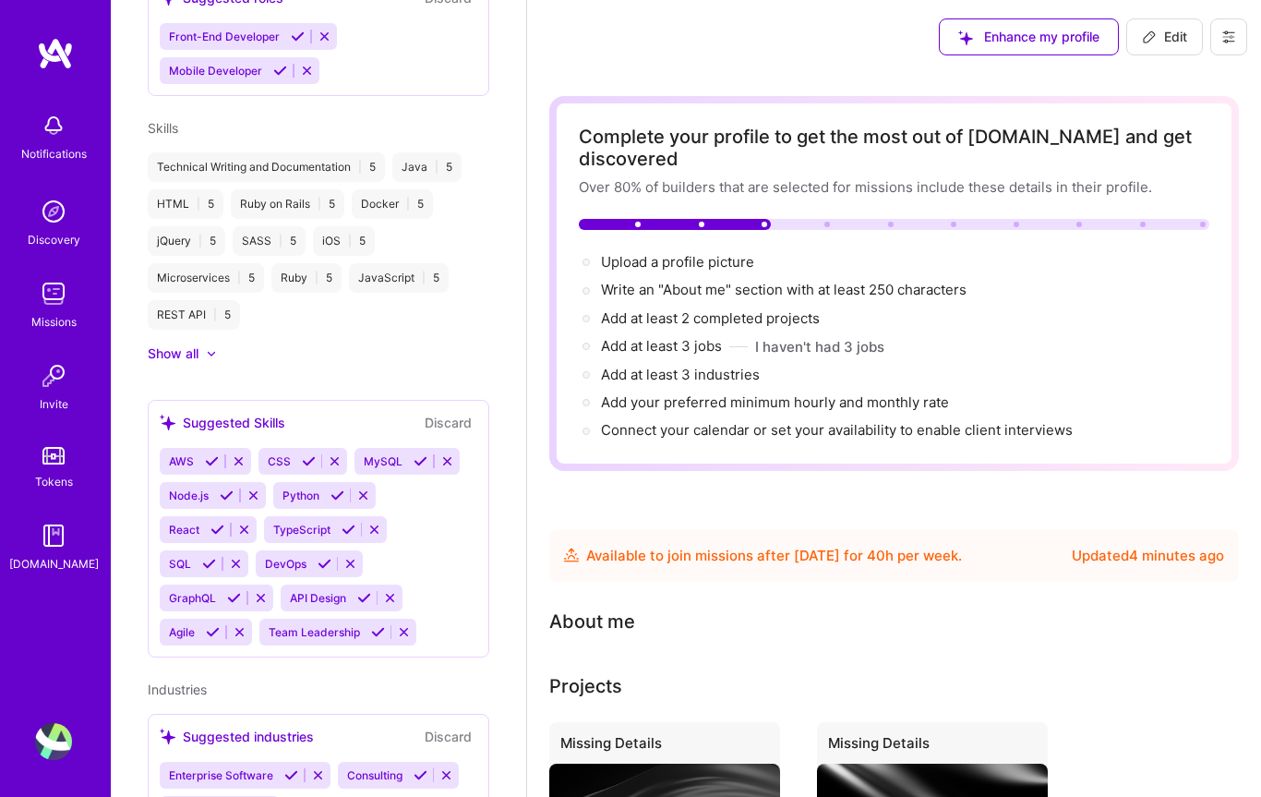
scroll to position [825, 0]
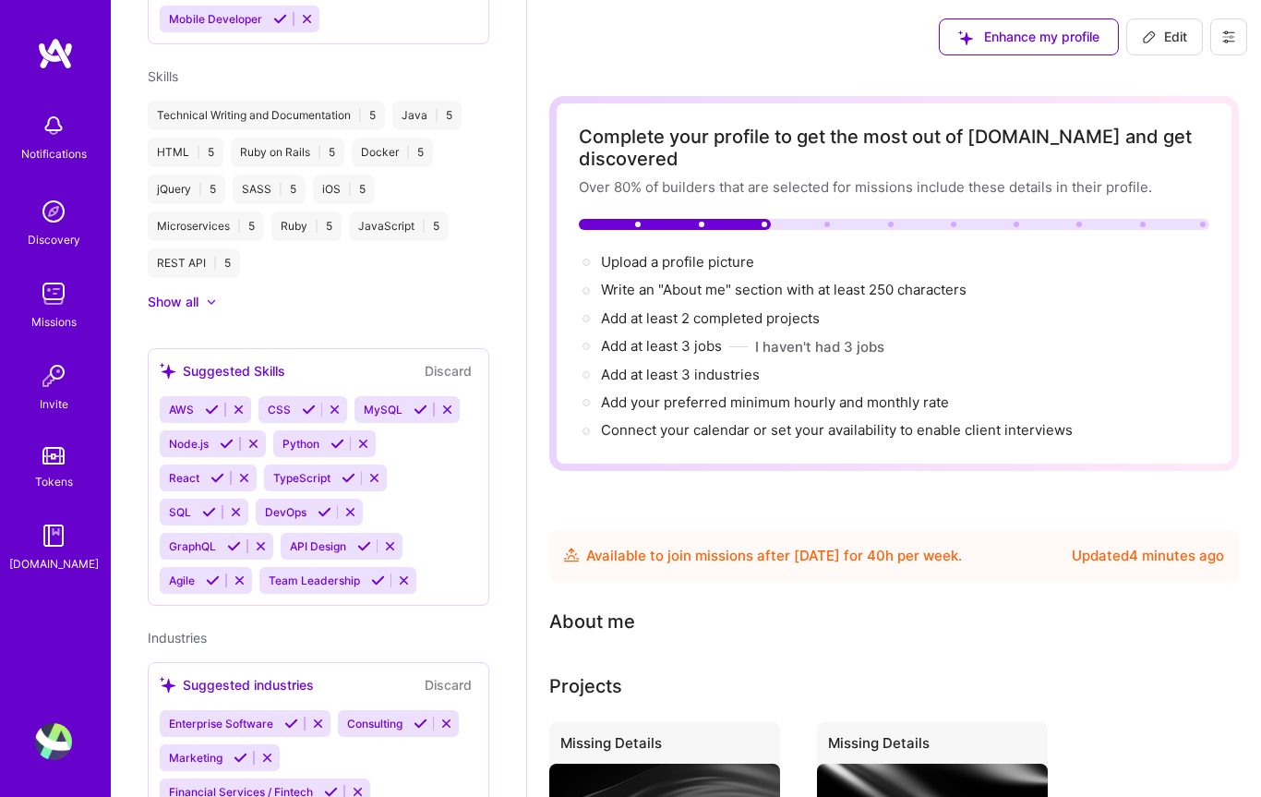
click at [210, 403] on icon at bounding box center [212, 410] width 14 height 14
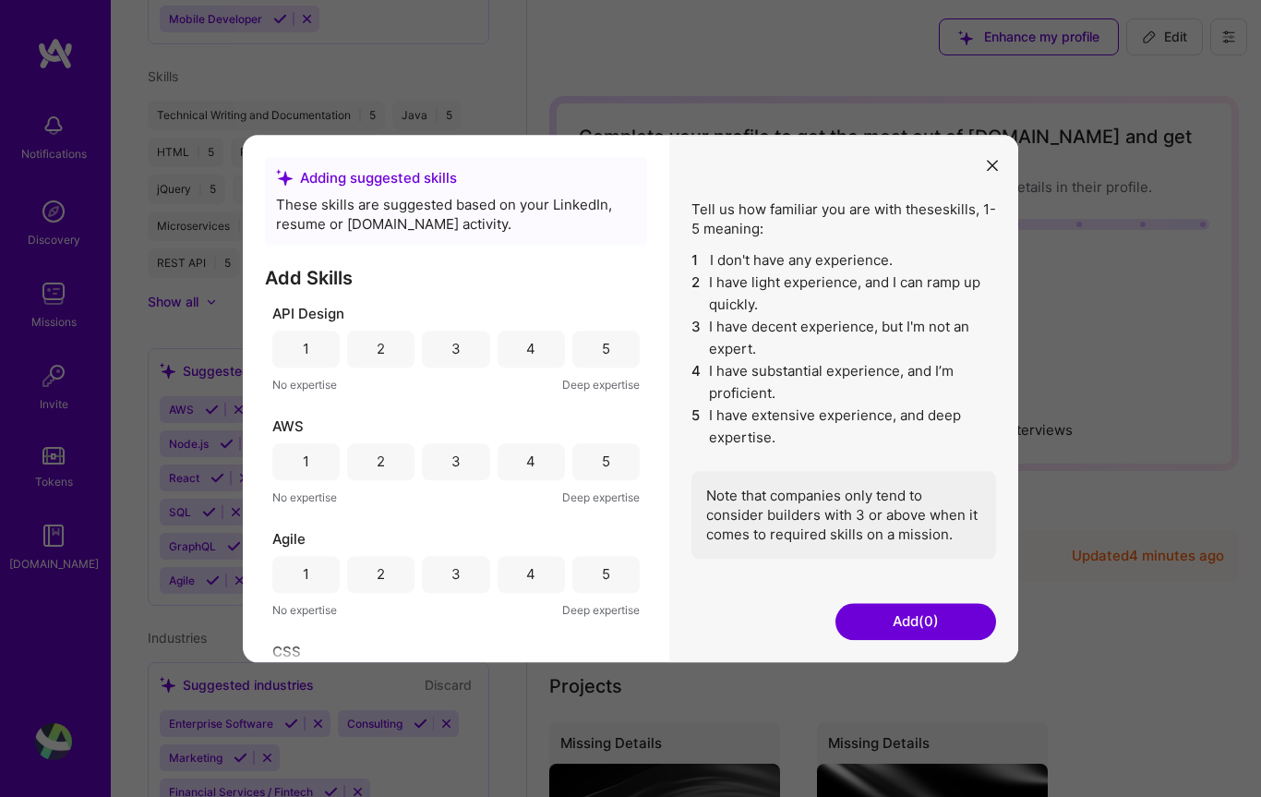
click at [472, 480] on div "3" at bounding box center [455, 461] width 67 height 37
click at [513, 480] on div "4" at bounding box center [531, 461] width 67 height 37
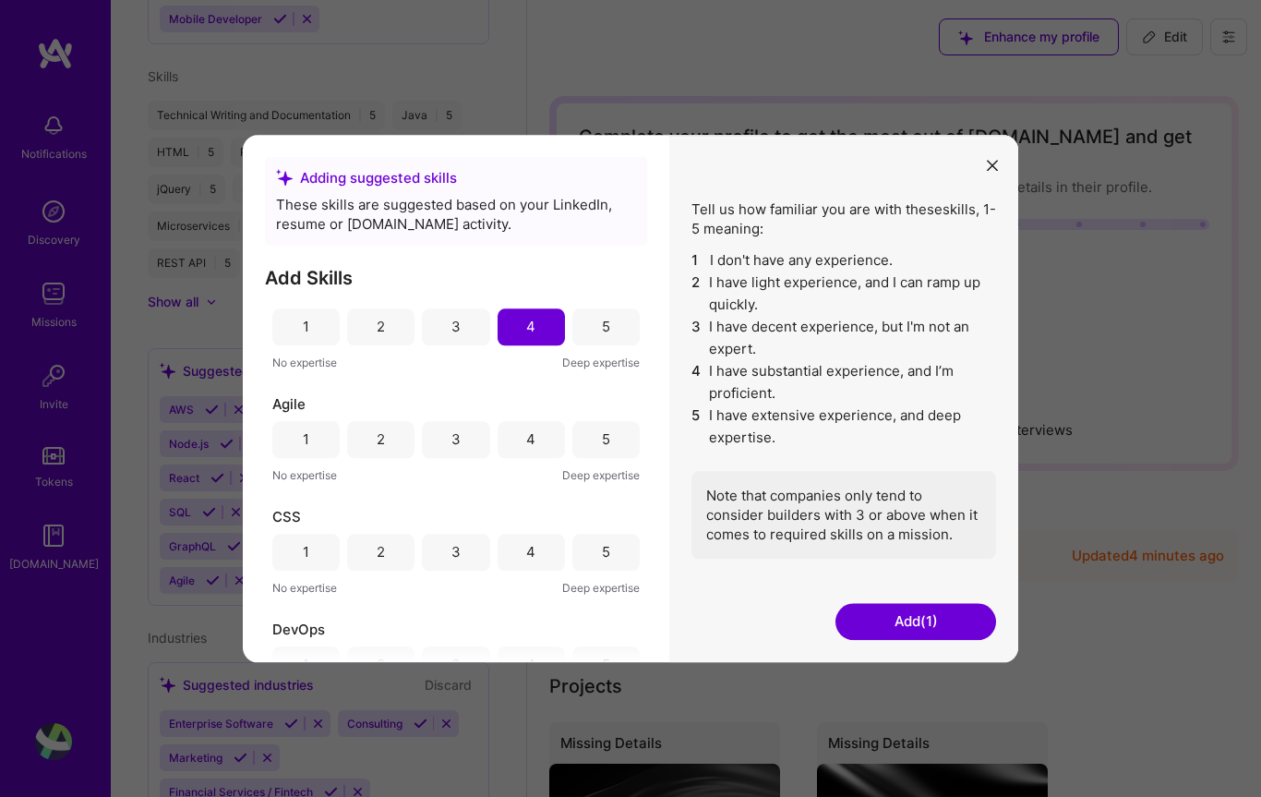
scroll to position [235, 0]
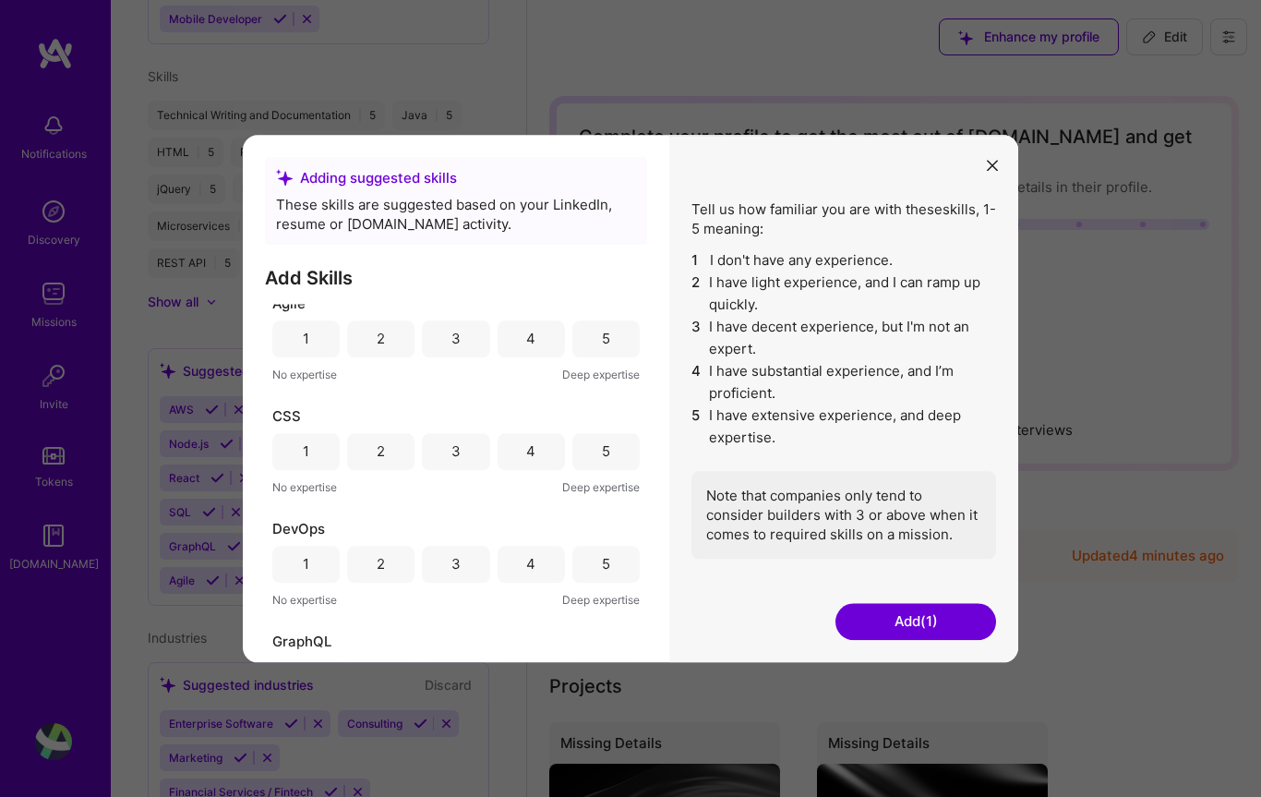
click at [606, 348] on div "5" at bounding box center [606, 338] width 8 height 19
click at [604, 461] on div "5" at bounding box center [606, 450] width 8 height 19
click at [601, 583] on div "5" at bounding box center [605, 564] width 67 height 37
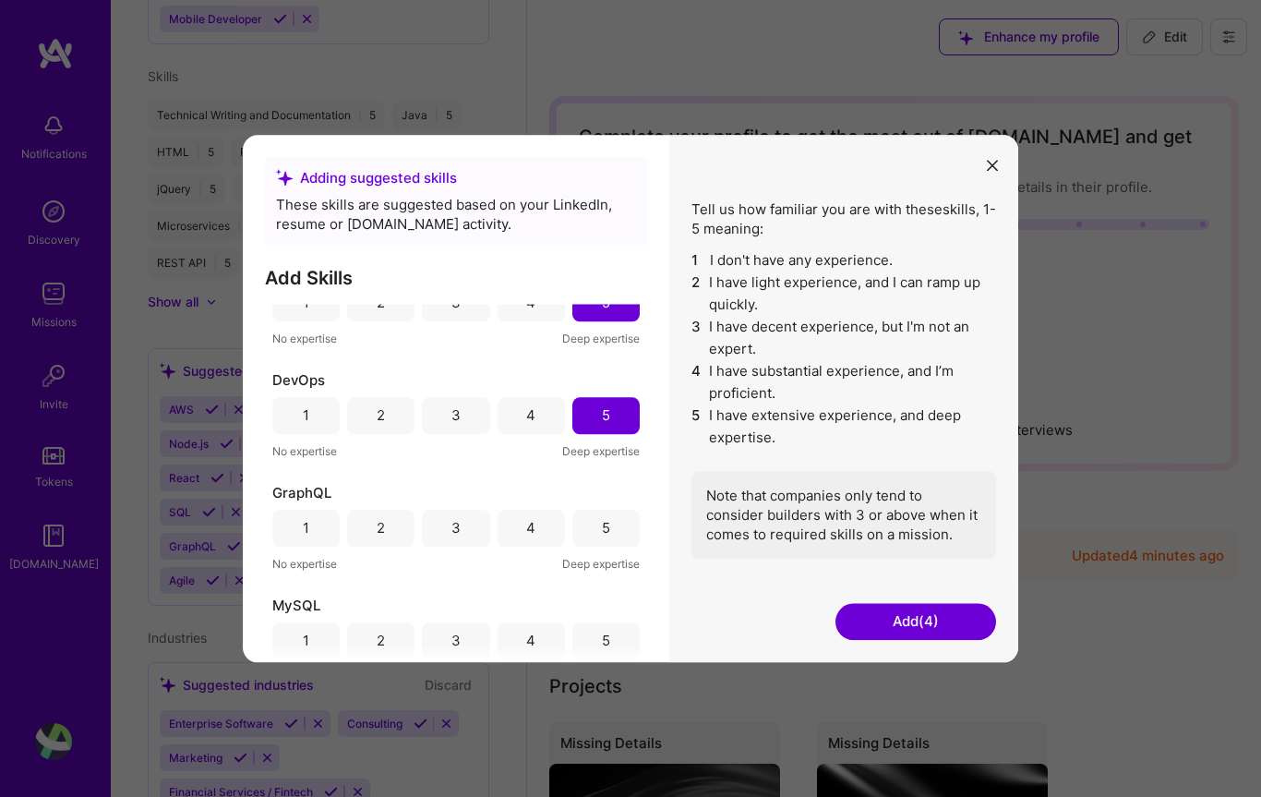
scroll to position [441, 0]
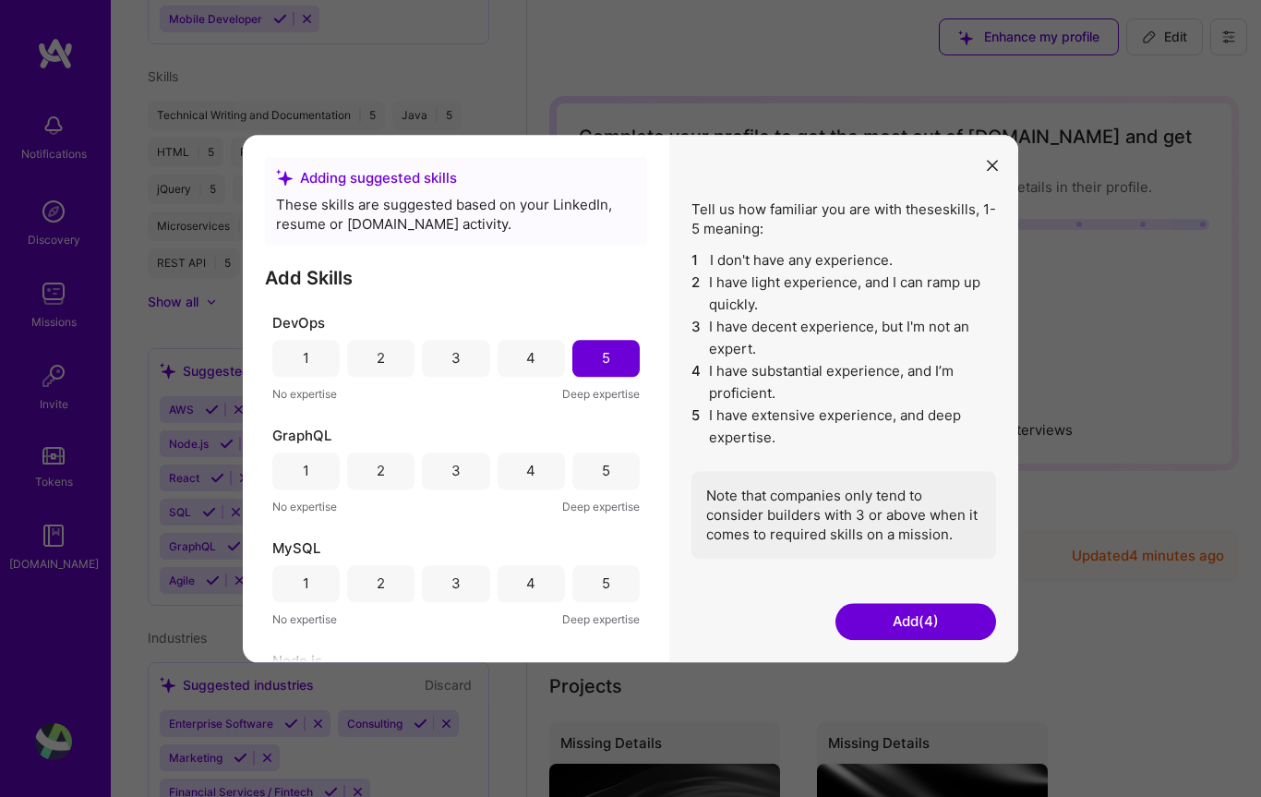
click at [602, 480] on div "5" at bounding box center [606, 470] width 8 height 19
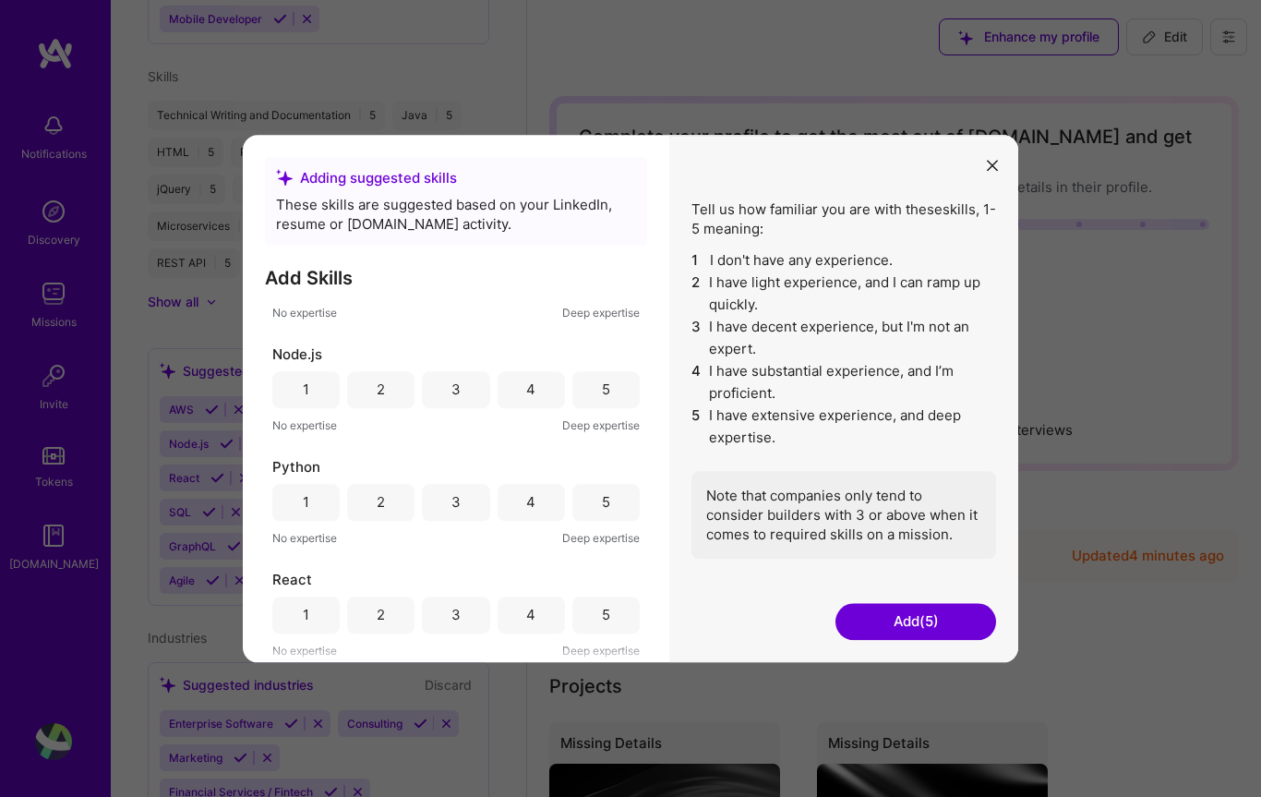
click at [605, 512] on div "5" at bounding box center [606, 501] width 8 height 19
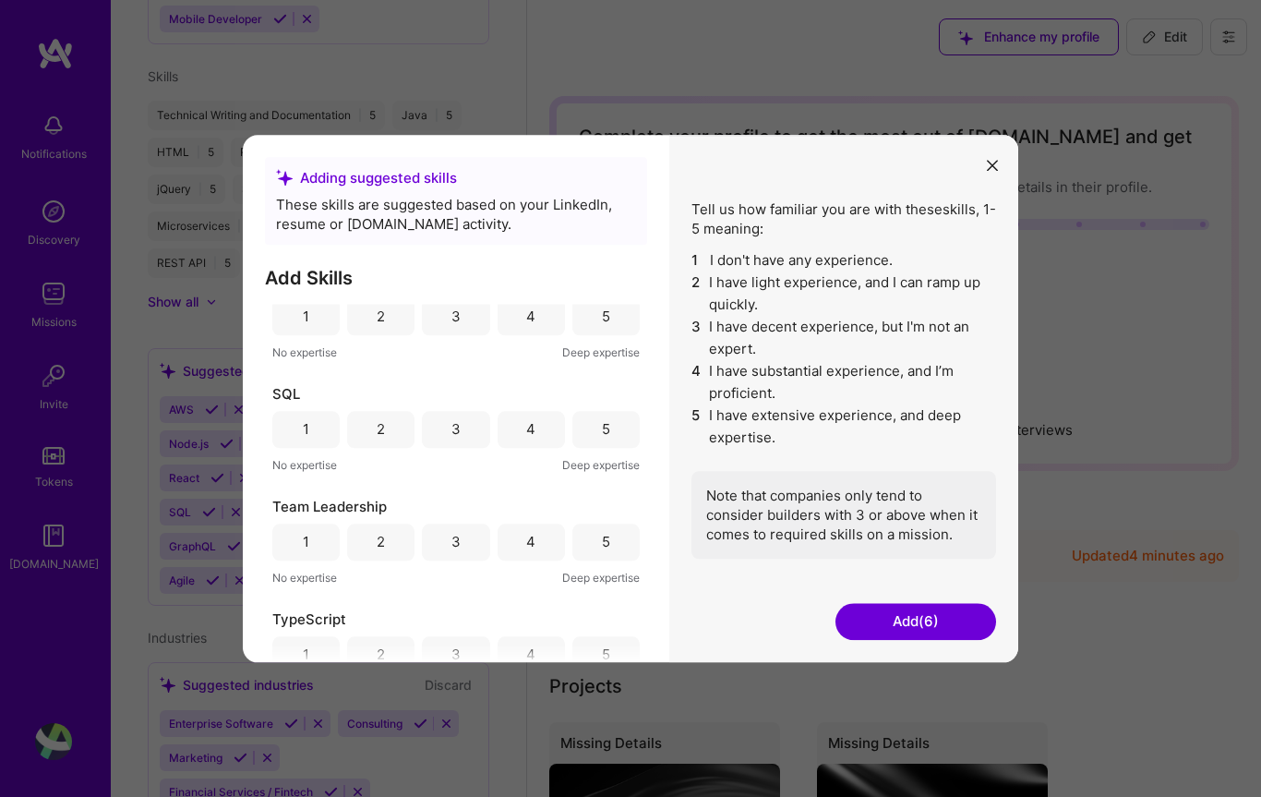
click at [600, 447] on div "5" at bounding box center [605, 429] width 67 height 37
click at [603, 561] on div "5" at bounding box center [605, 542] width 67 height 37
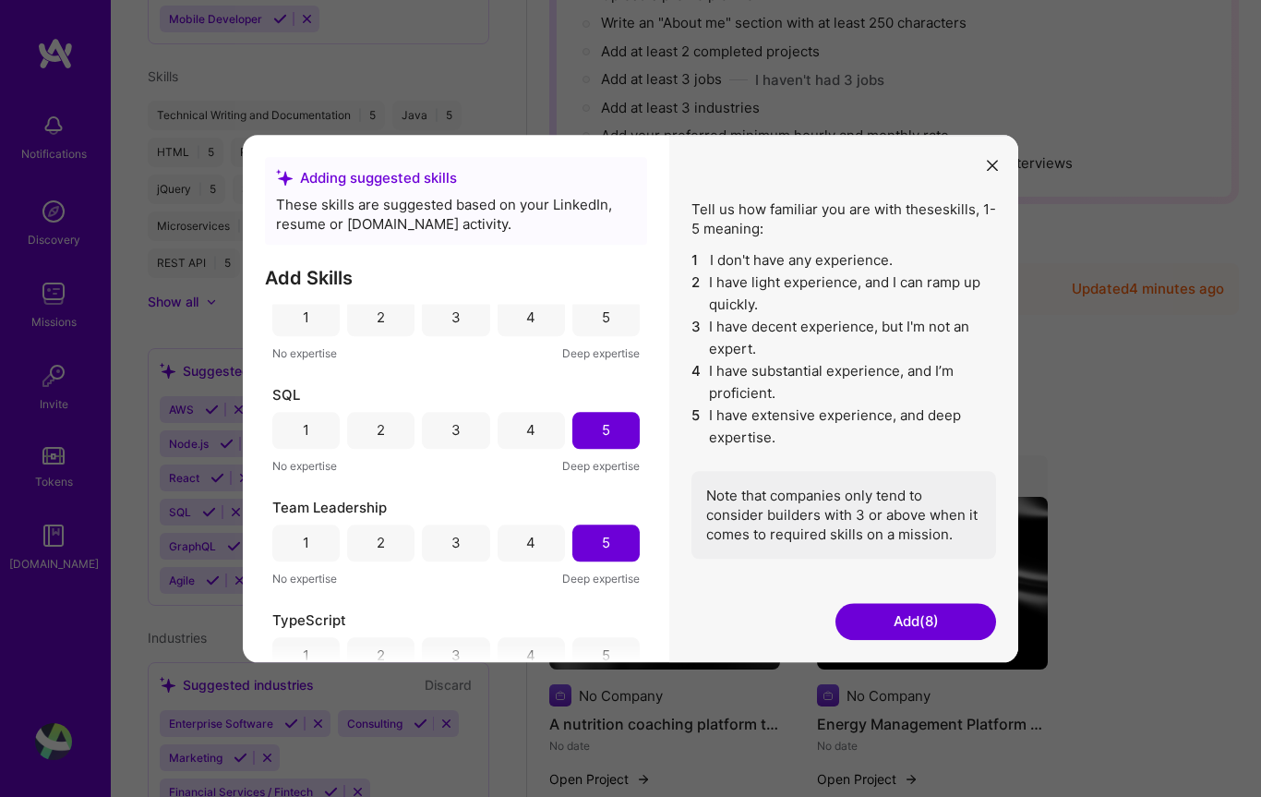
scroll to position [266, 0]
click at [890, 640] on button "Add (8)" at bounding box center [916, 621] width 161 height 37
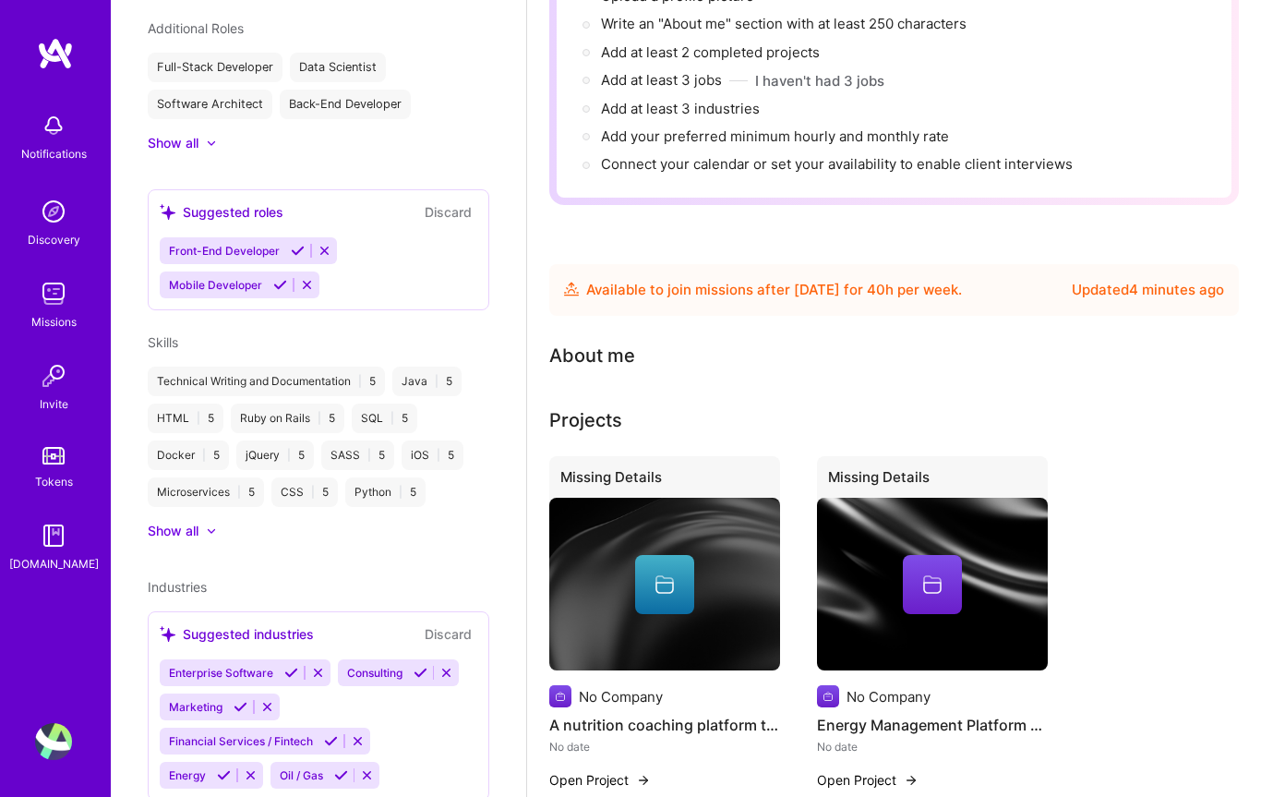
scroll to position [522, 0]
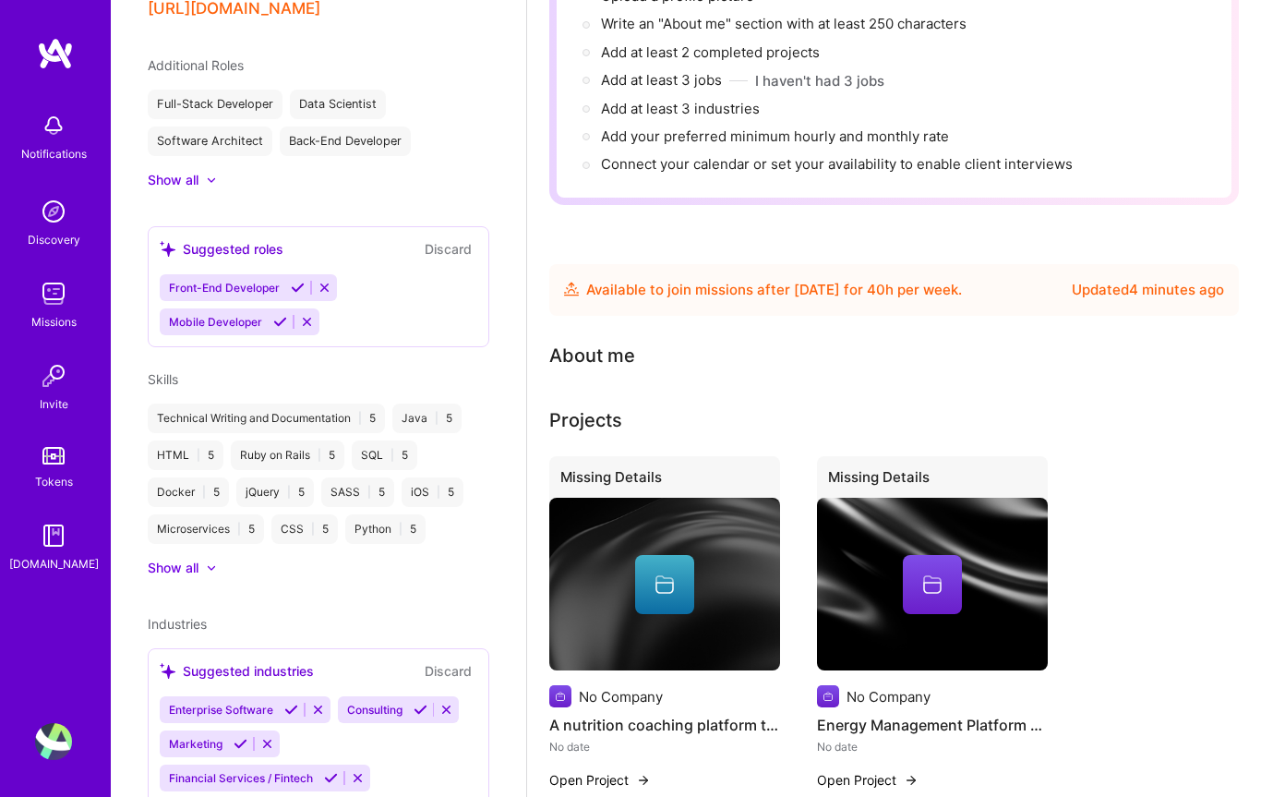
click at [931, 692] on div "No Company" at bounding box center [889, 696] width 84 height 19
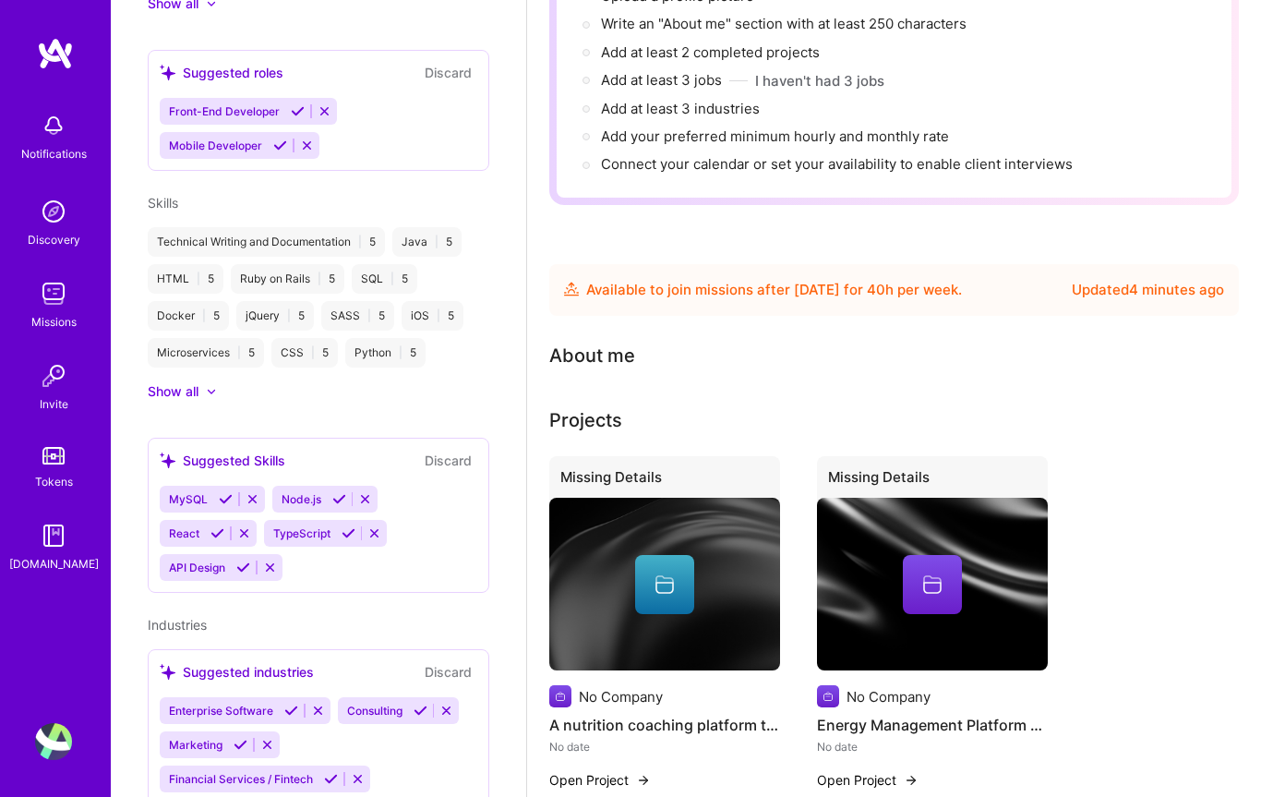
scroll to position [697, 0]
click at [245, 569] on icon at bounding box center [243, 568] width 14 height 14
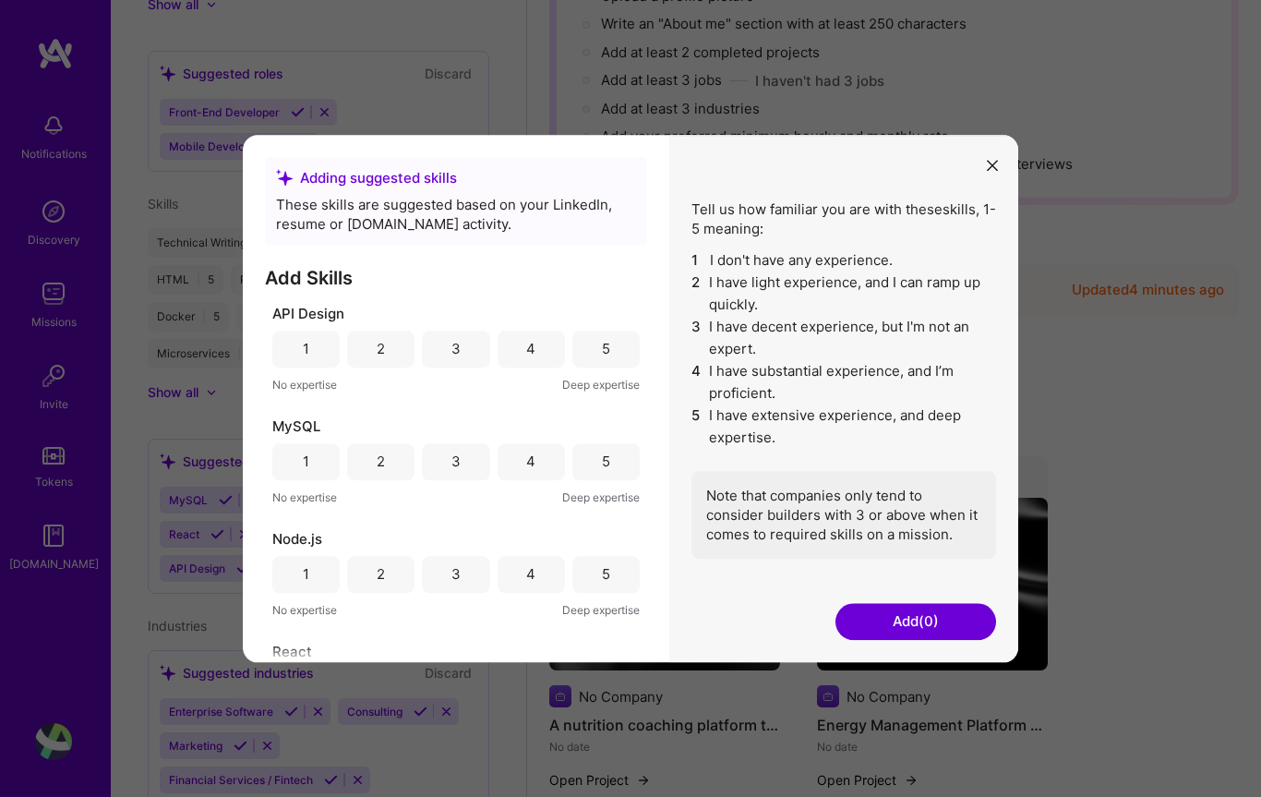
click at [596, 367] on div "5" at bounding box center [605, 349] width 67 height 37
click at [895, 640] on button "Add (1)" at bounding box center [916, 621] width 161 height 37
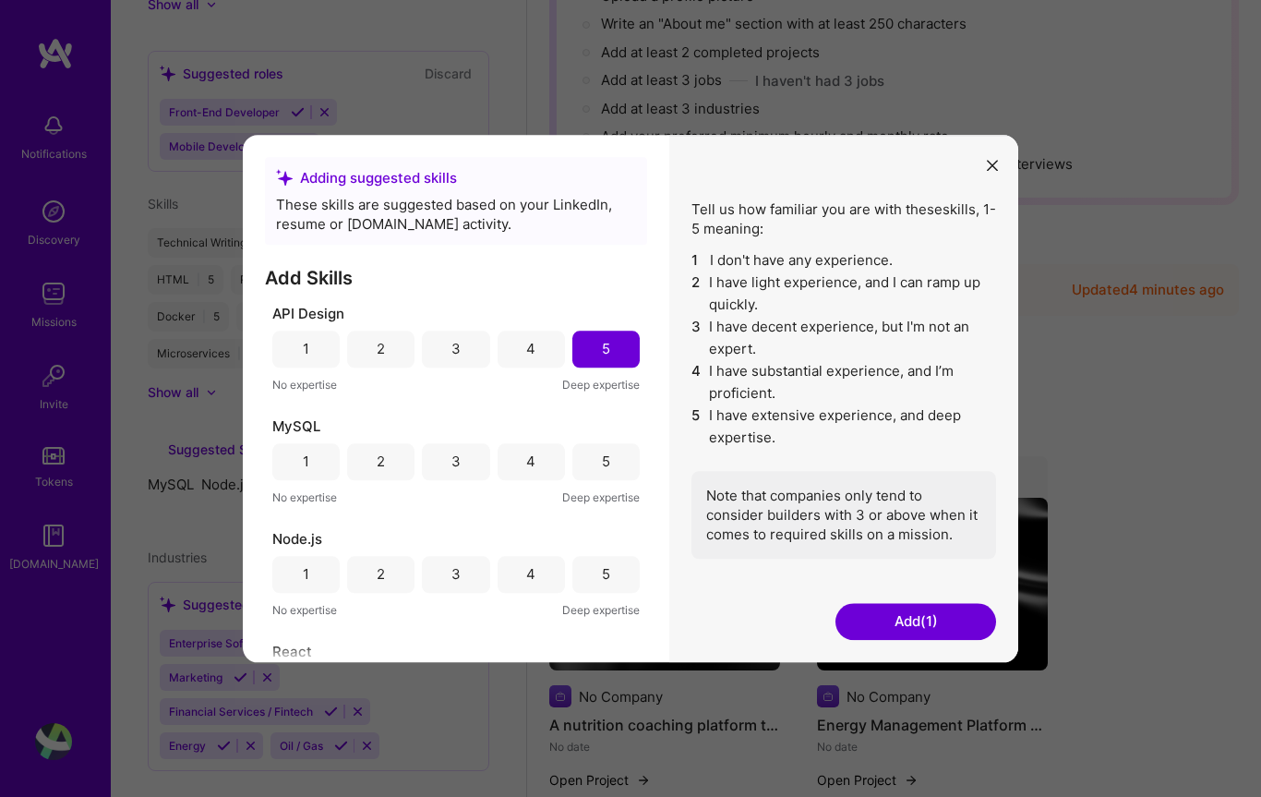
scroll to position [522, 0]
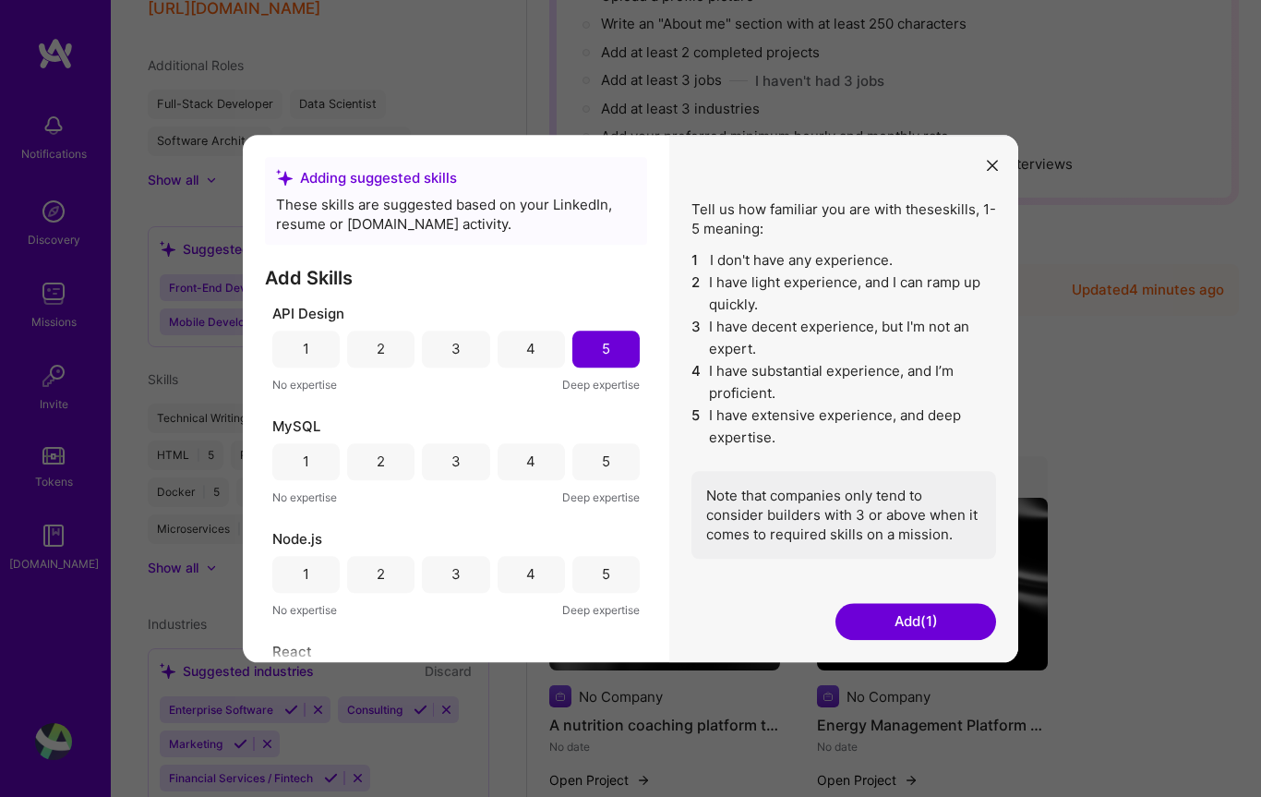
click at [933, 640] on button "Add (1)" at bounding box center [916, 621] width 161 height 37
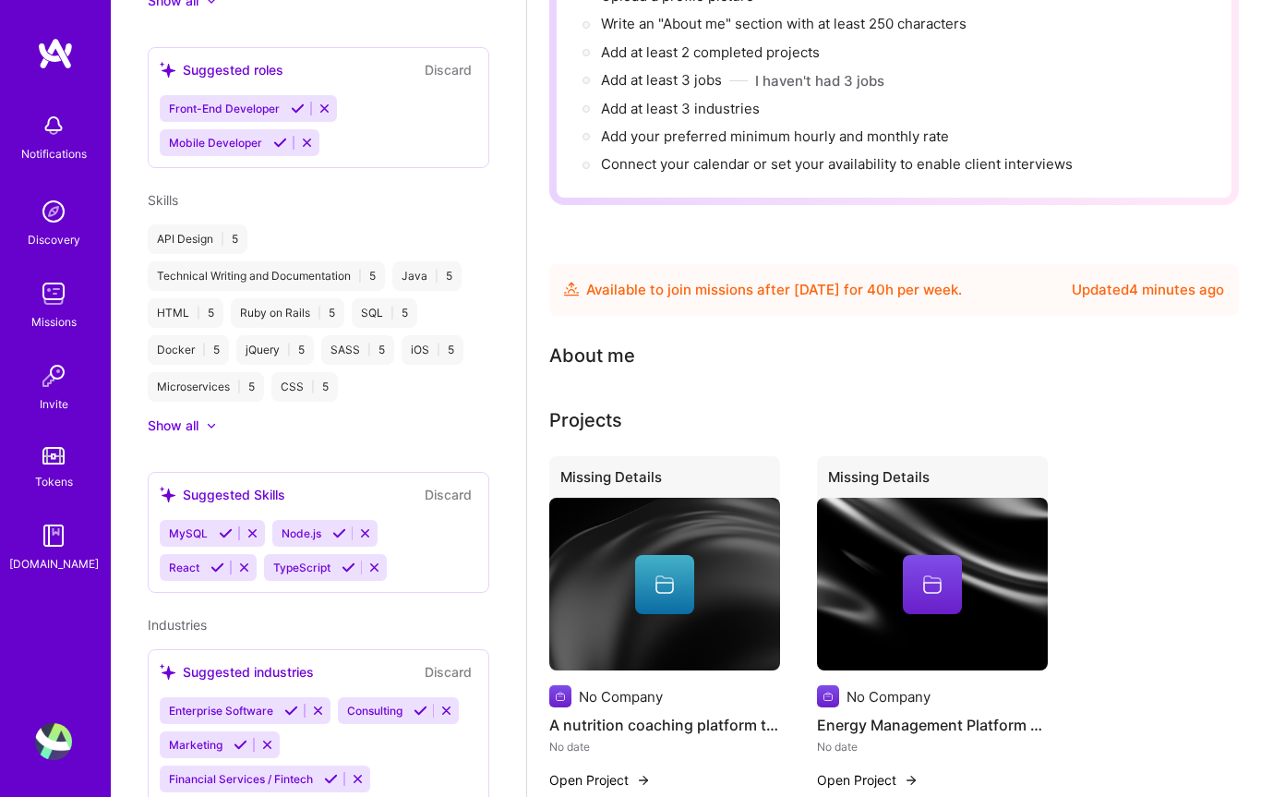
scroll to position [700, 0]
click at [423, 706] on icon at bounding box center [421, 711] width 14 height 14
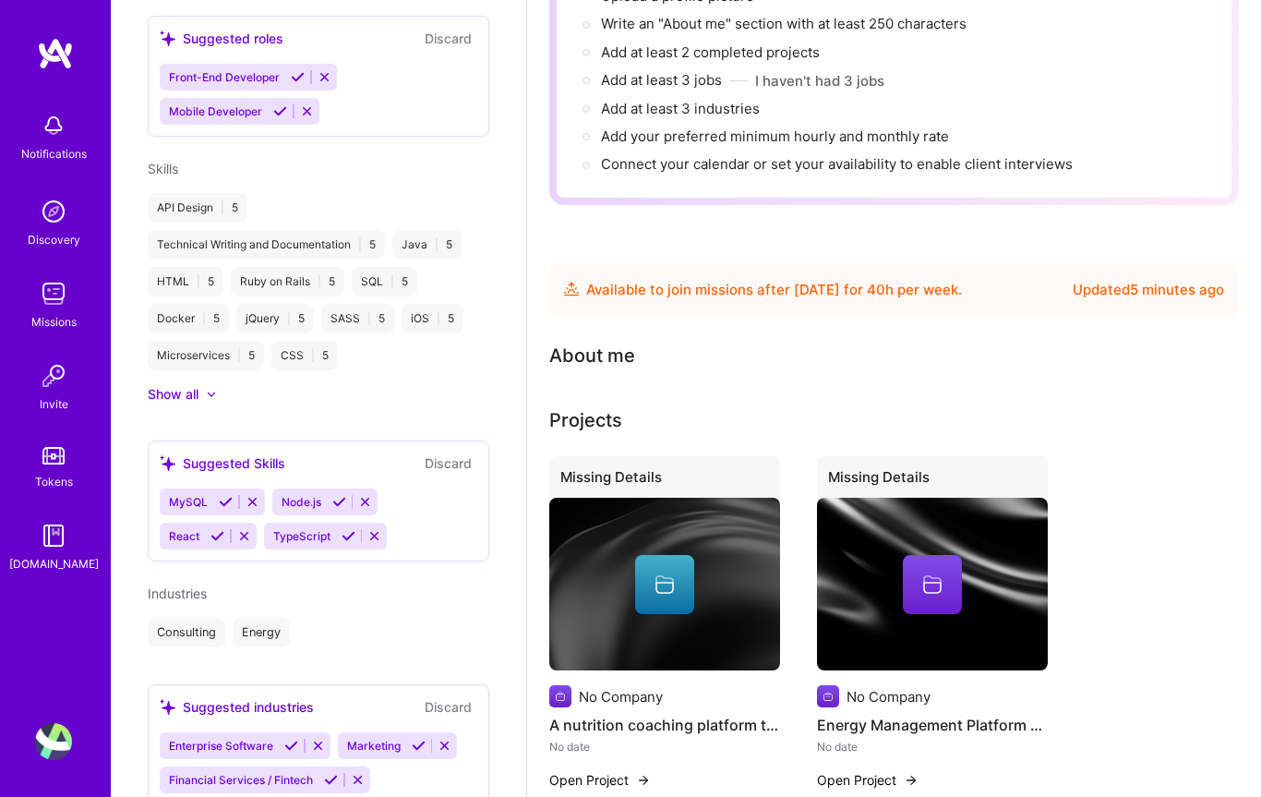
scroll to position [731, 0]
click at [290, 741] on icon at bounding box center [291, 747] width 14 height 14
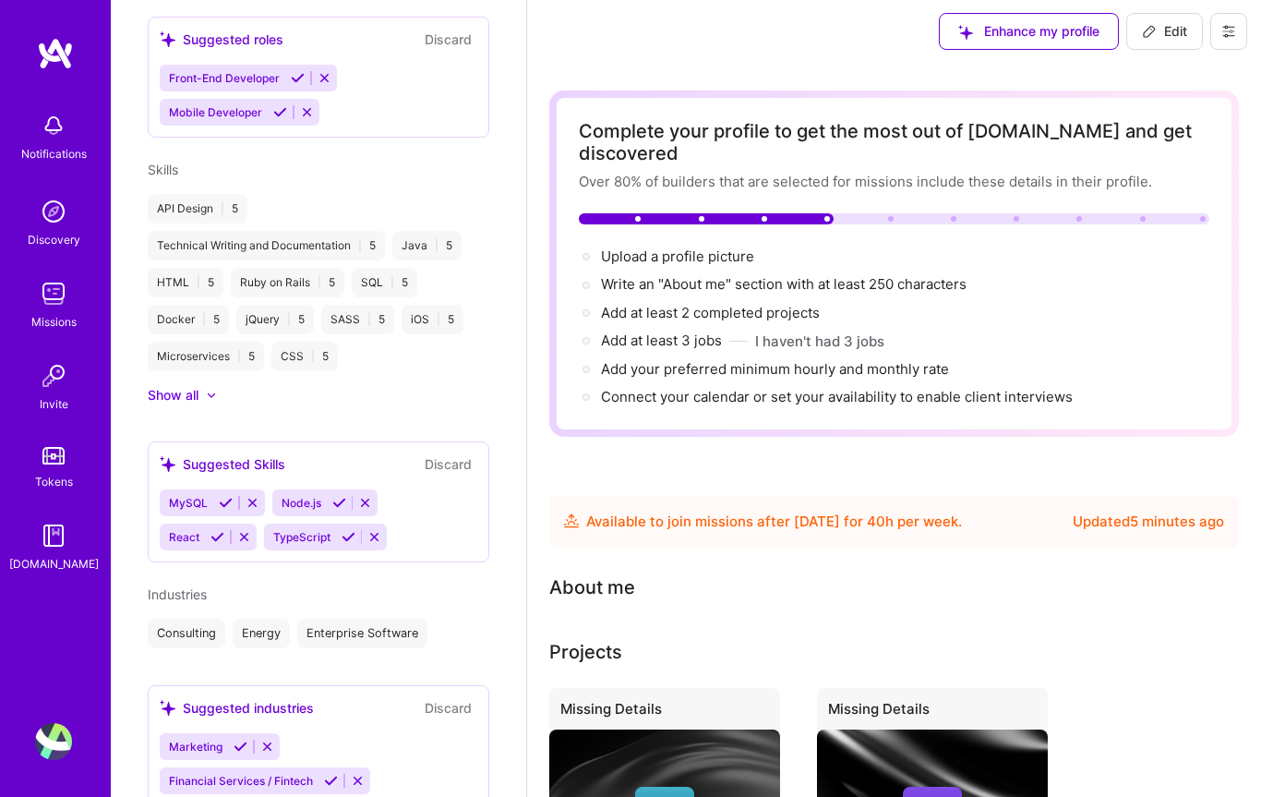
scroll to position [0, 0]
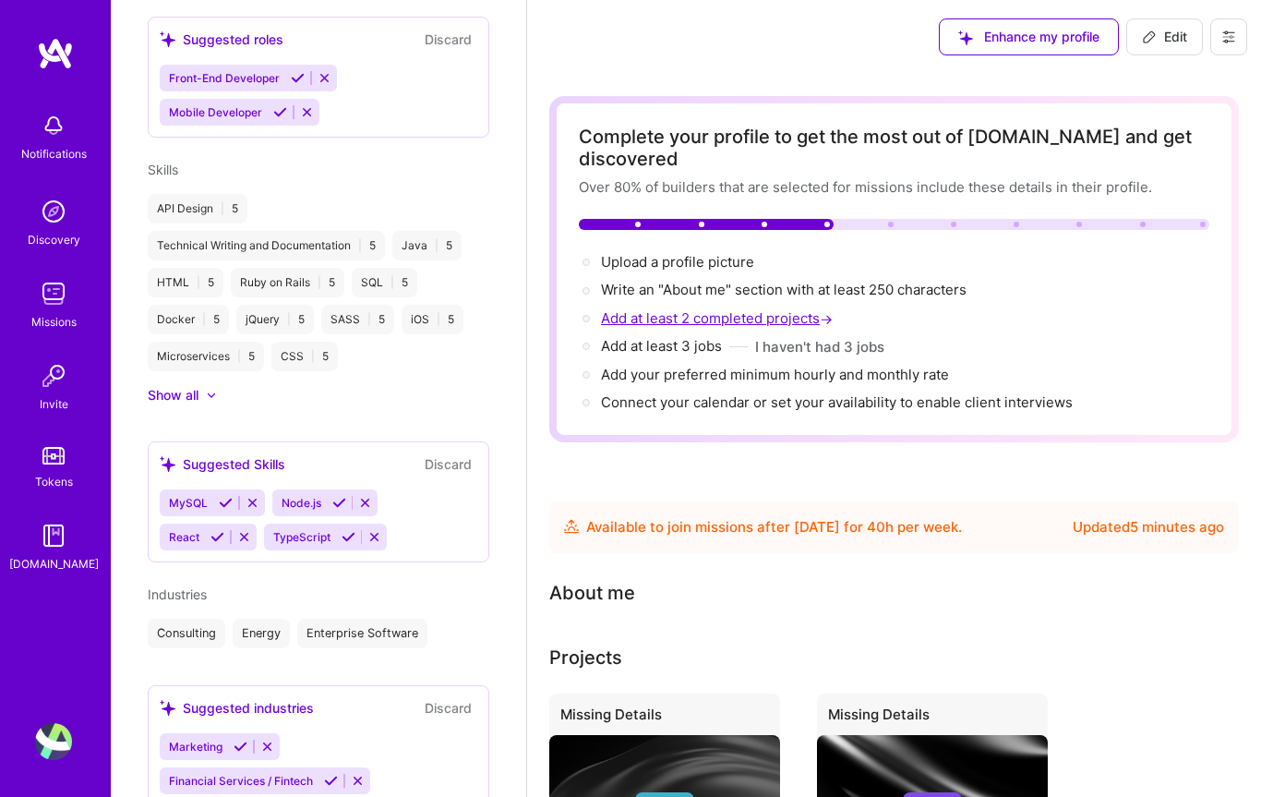
click at [724, 319] on span "Add at least 2 completed projects →" at bounding box center [718, 318] width 235 height 18
select select "US"
select select "Future Date"
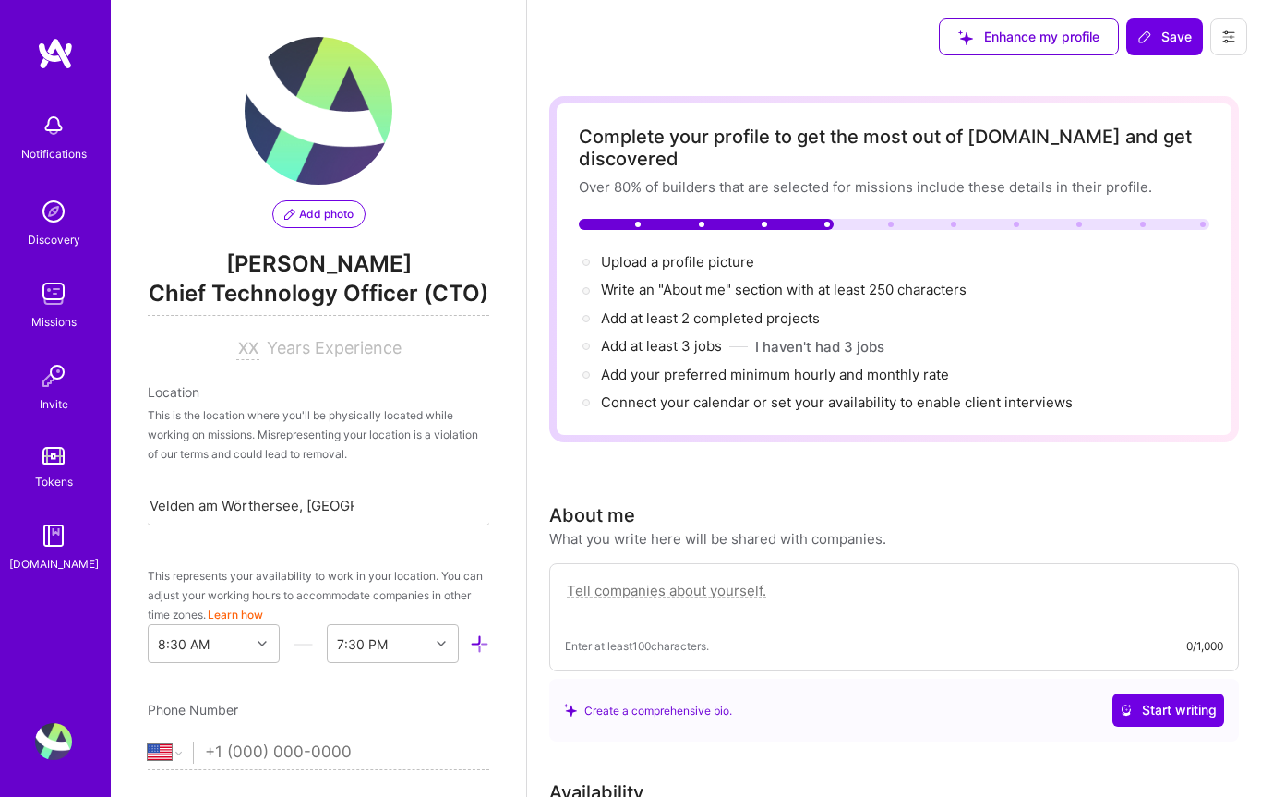
click at [296, 347] on span "Years Experience" at bounding box center [334, 347] width 135 height 19
click at [246, 347] on input at bounding box center [247, 349] width 23 height 22
type input "20"
click at [498, 452] on div "Add photo [PERSON_NAME] Chief Technology Officer (CTO) 20 Years Experience Loca…" at bounding box center [318, 398] width 415 height 797
